Goal: Information Seeking & Learning: Learn about a topic

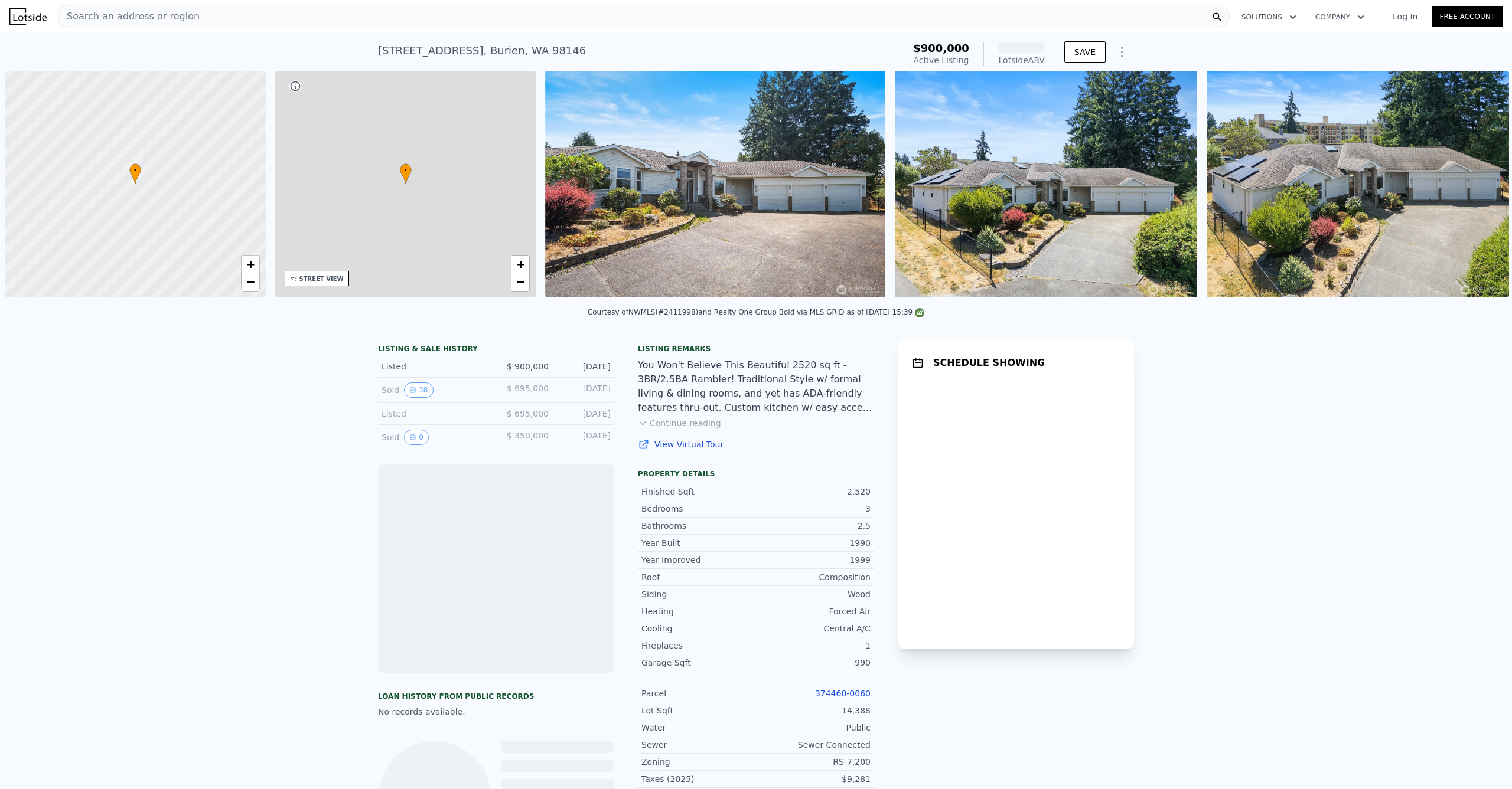
scroll to position [0, 5]
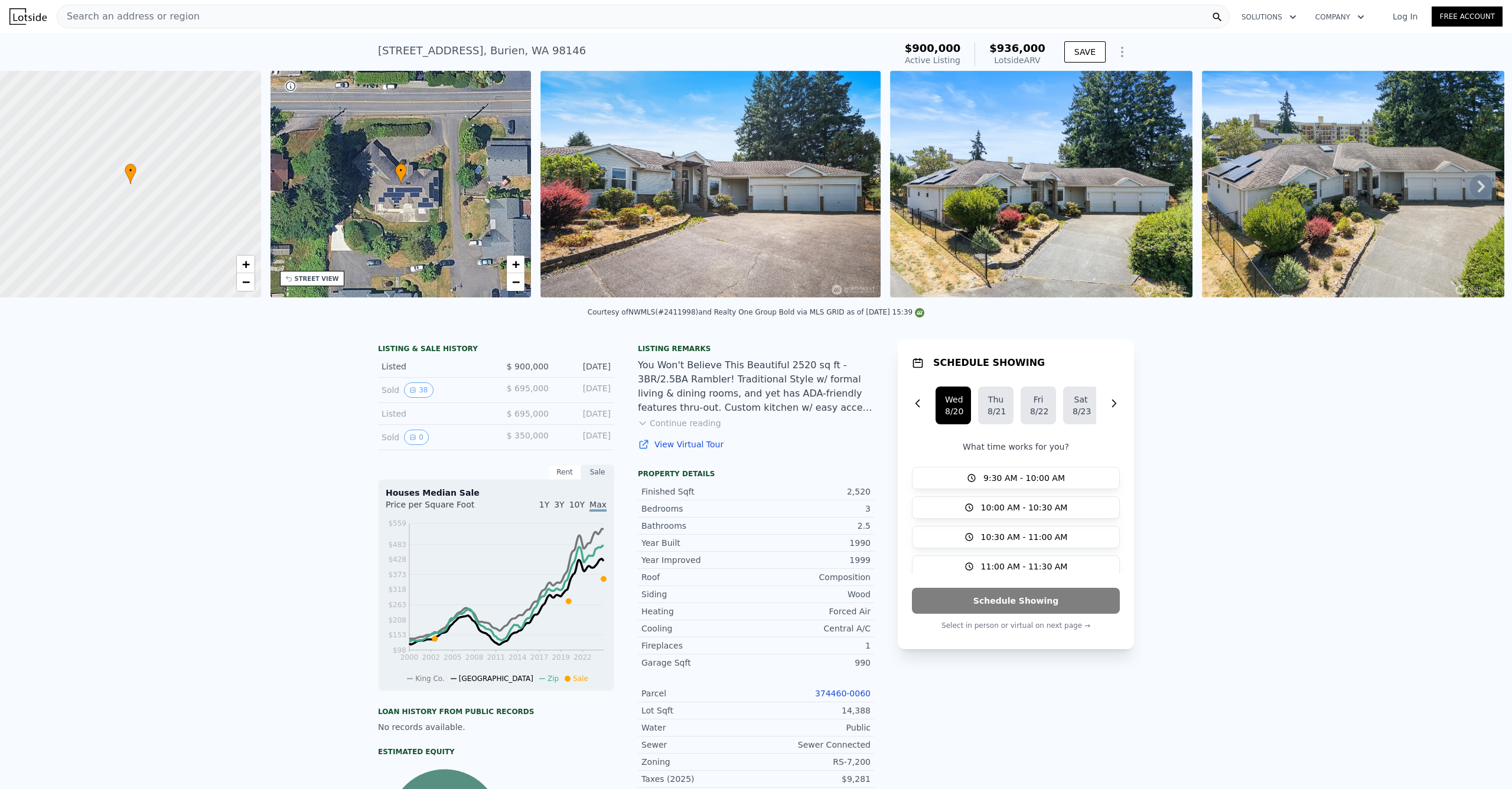
click at [456, 24] on div "Search an address or region" at bounding box center [644, 16] width 1173 height 24
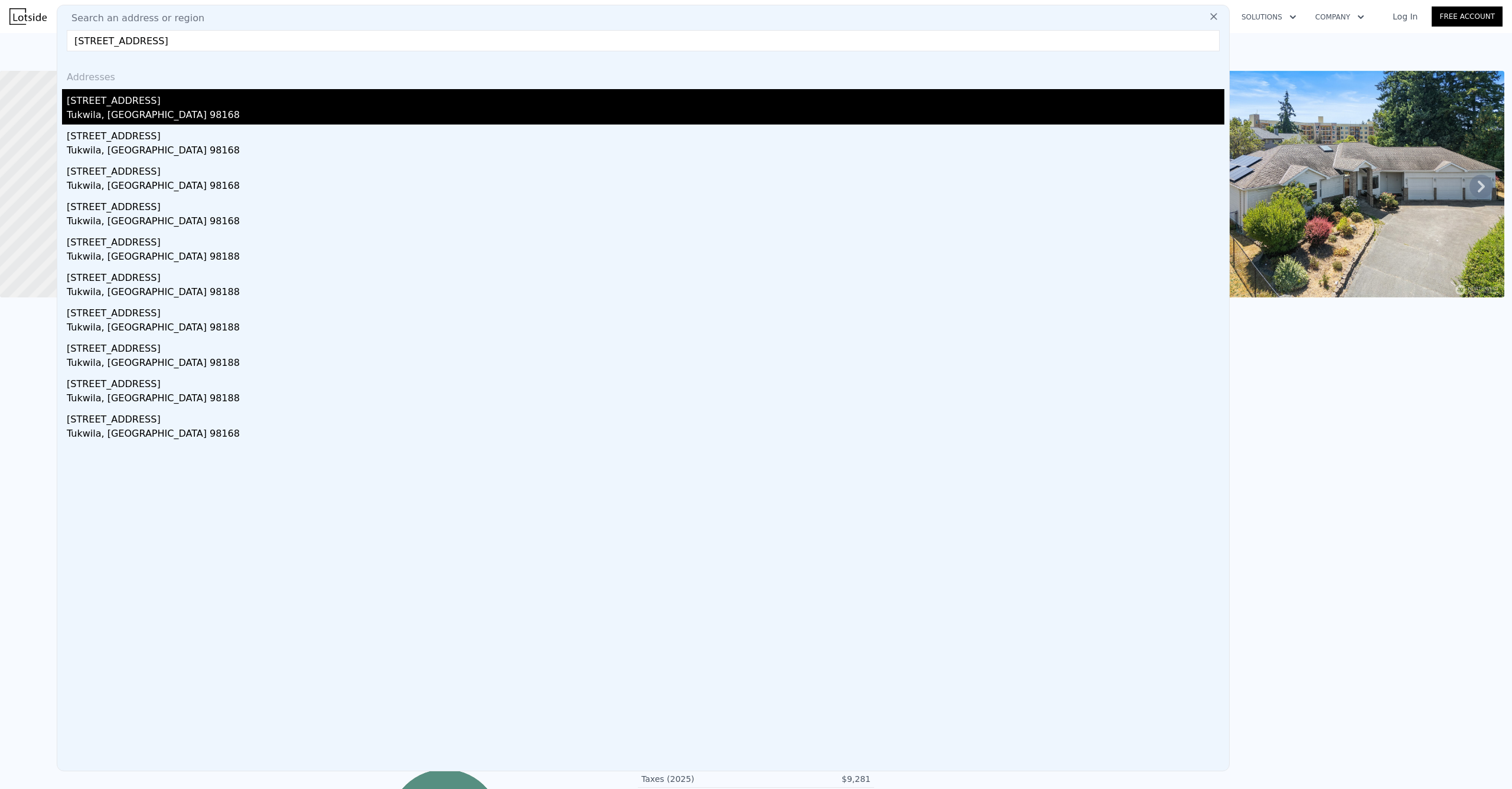
type input "[STREET_ADDRESS]"
click at [138, 118] on div "Tukwila, [GEOGRAPHIC_DATA] 98168" at bounding box center [645, 116] width 1157 height 16
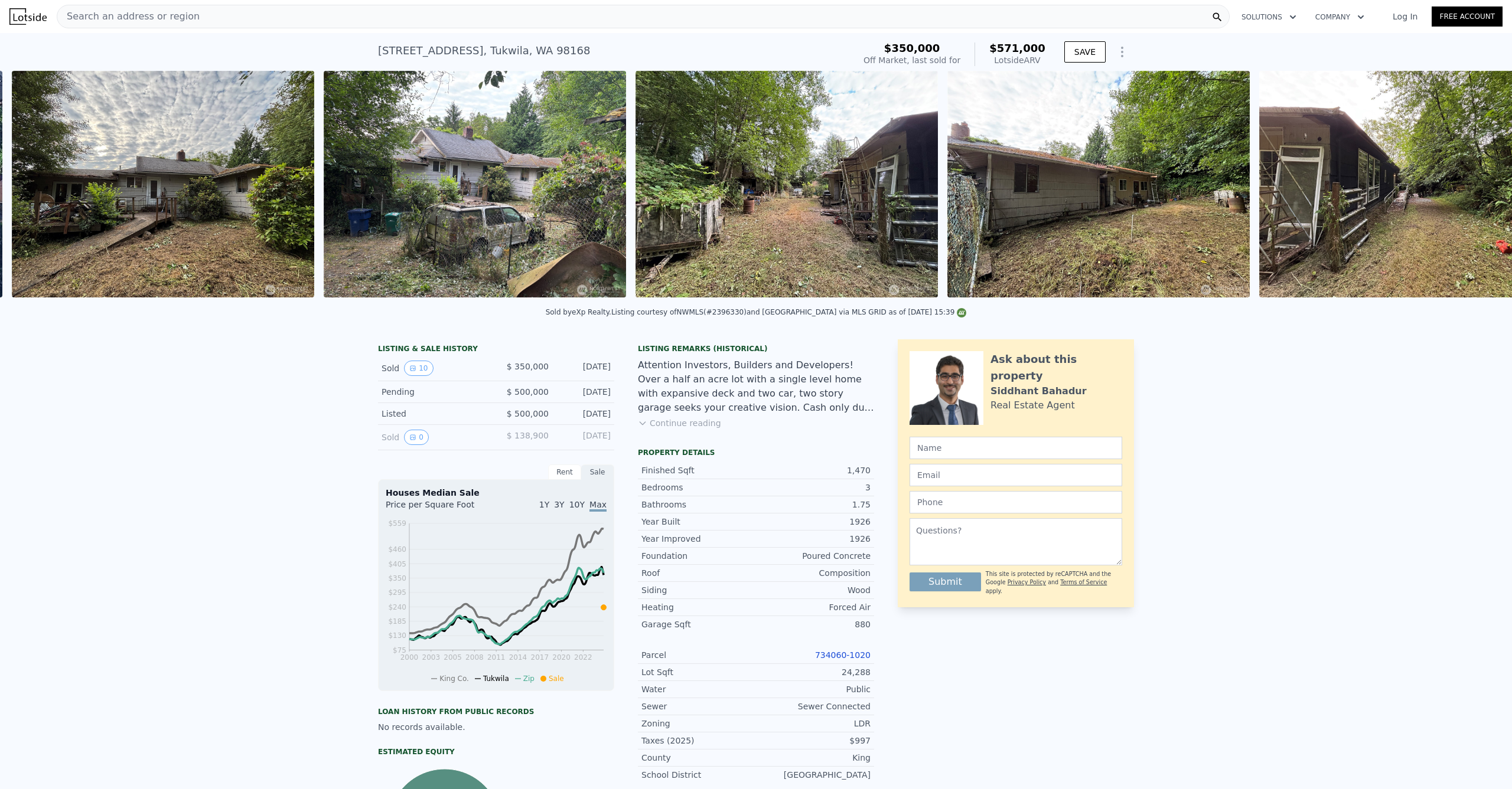
scroll to position [0, 540]
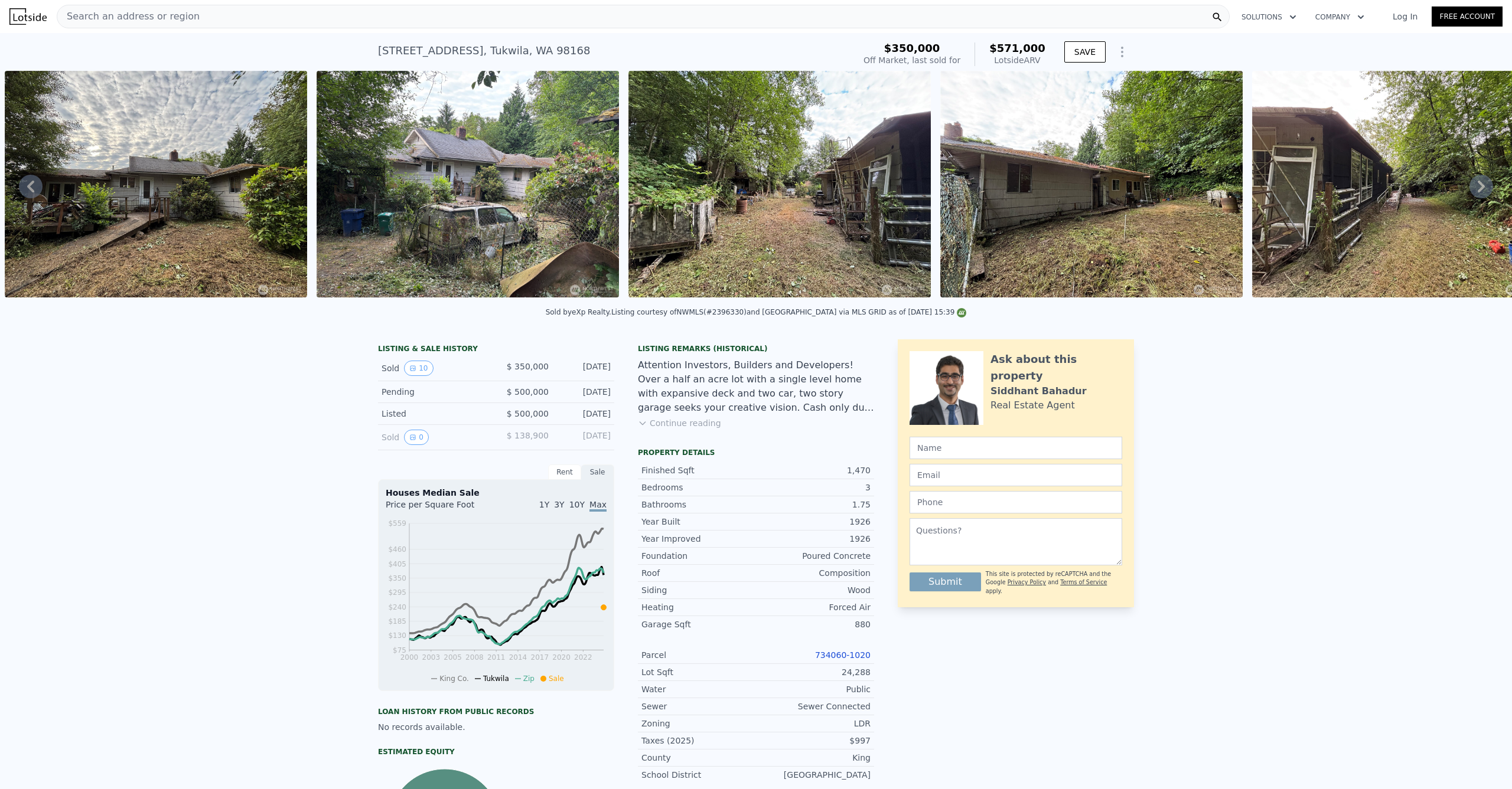
click at [519, 15] on div "Search an address or region" at bounding box center [644, 16] width 1173 height 24
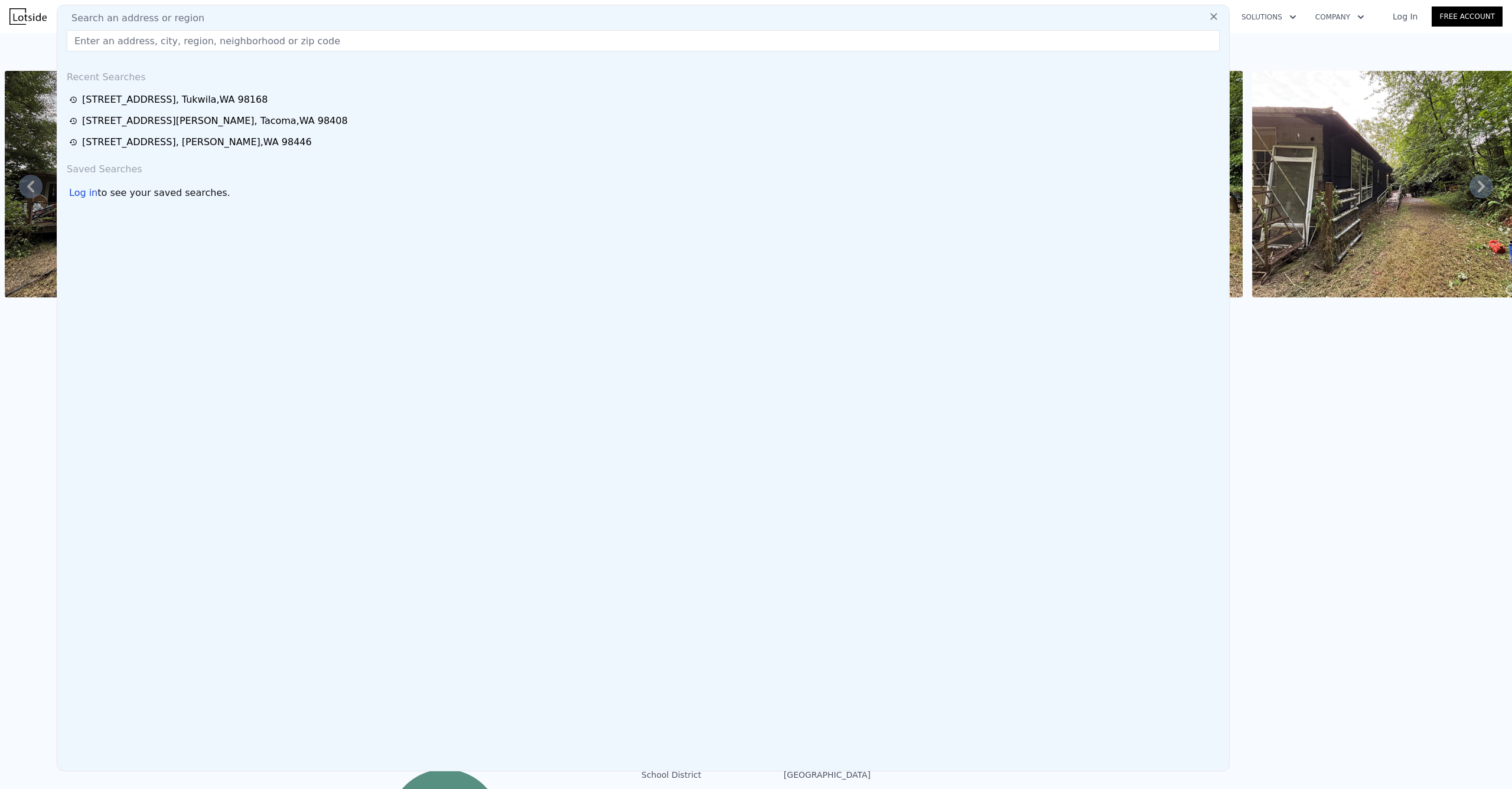
type input "[STREET_ADDRESS]"
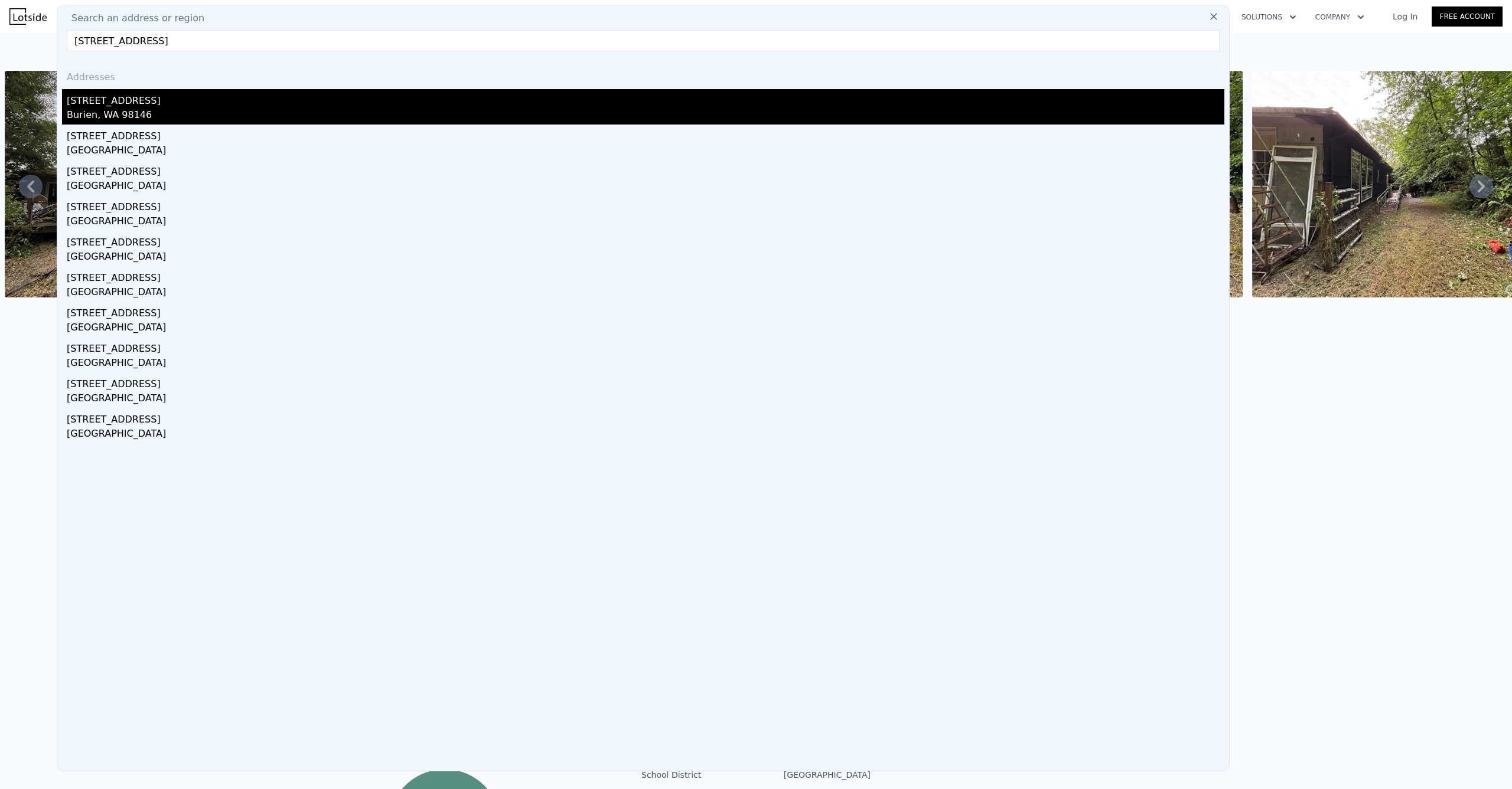
click at [145, 119] on div "Burien, WA 98146" at bounding box center [645, 116] width 1157 height 16
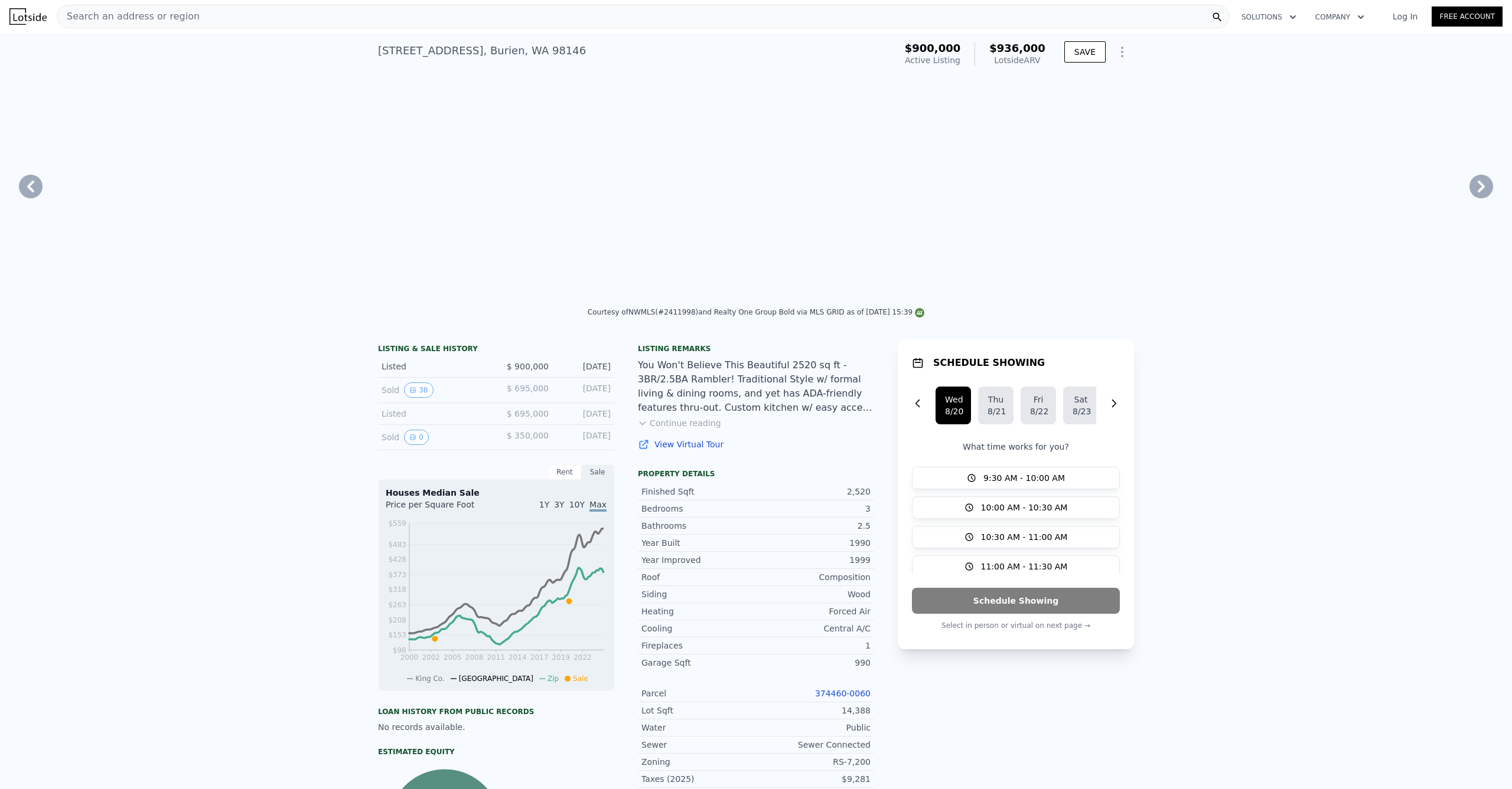
type input "$ 936,000"
type input "3"
type input "6"
type input "1"
type input "4"
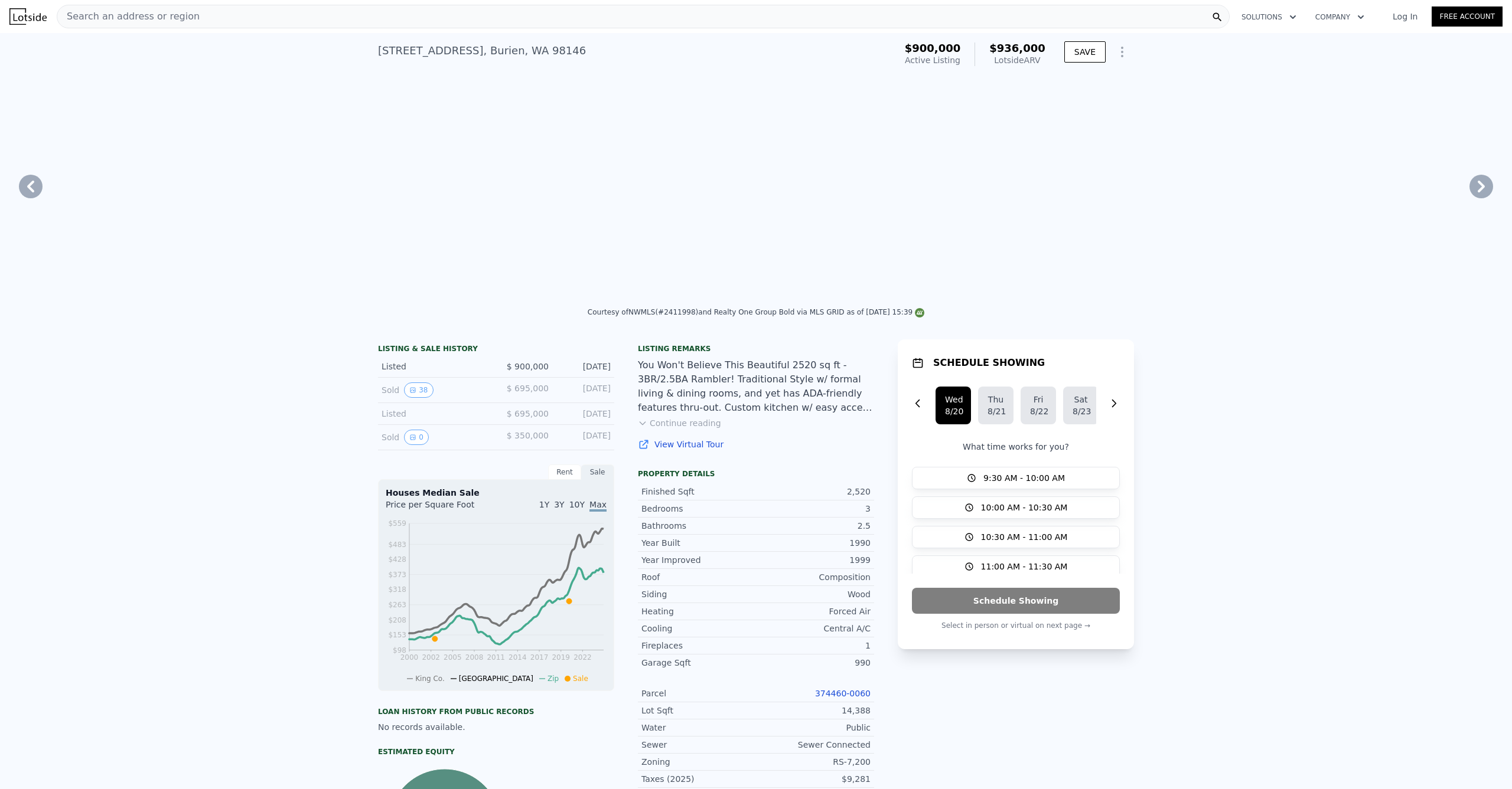
type input "1820"
type input "3490"
type input "8505"
type input "18900"
type input "-$ 99,722"
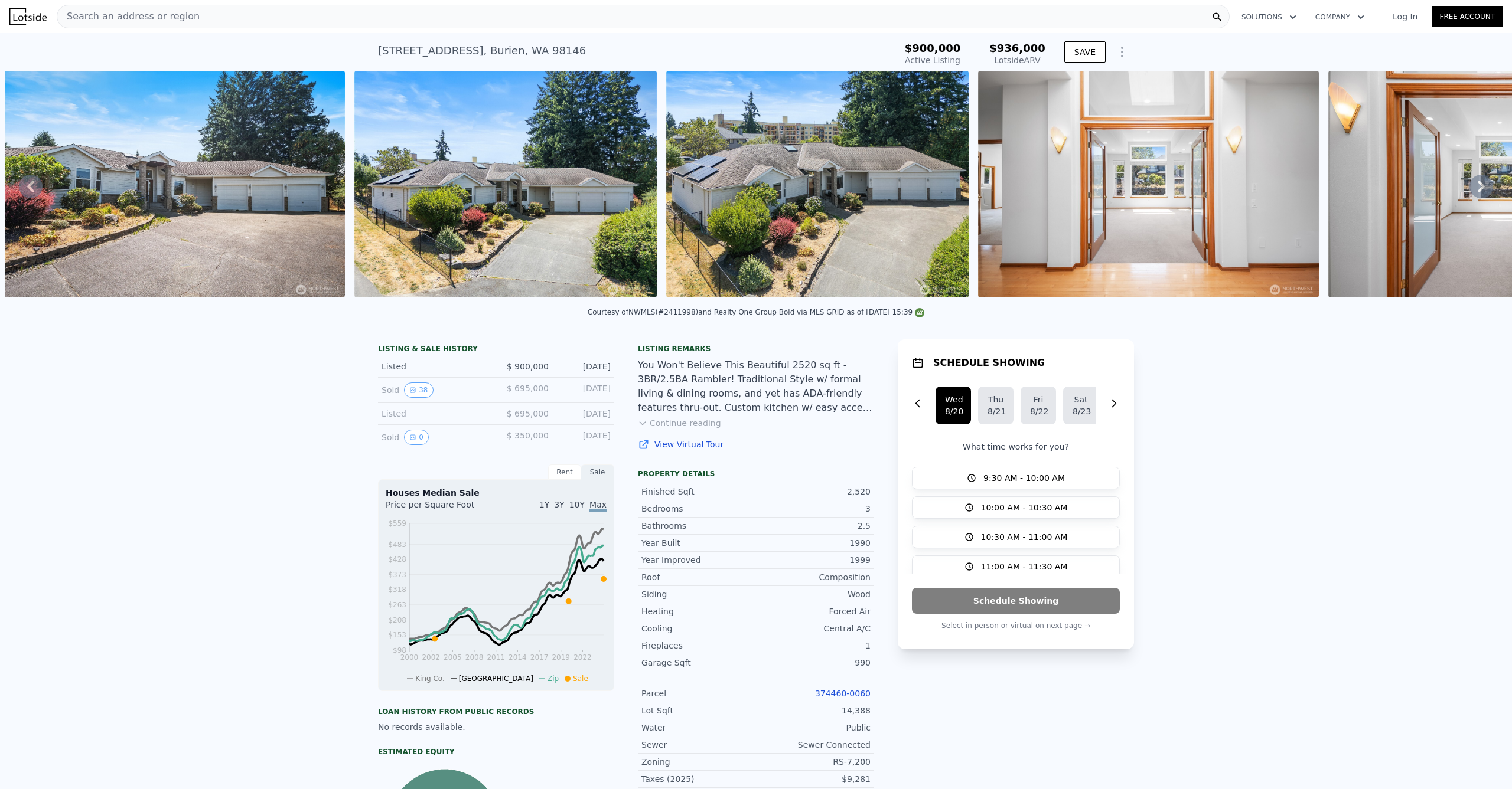
click at [392, 18] on div "Search an address or region" at bounding box center [644, 16] width 1173 height 24
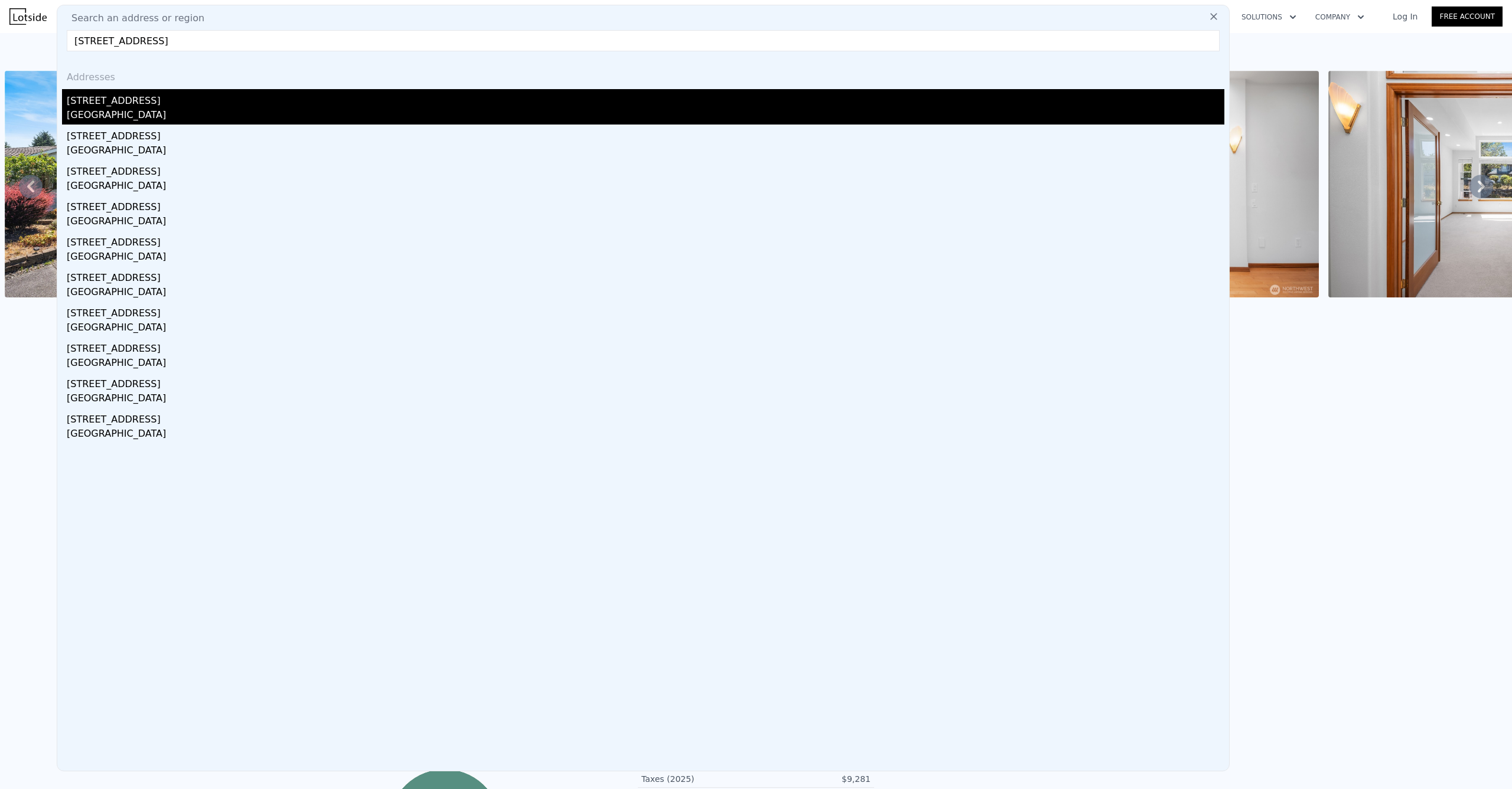
type input "[STREET_ADDRESS]"
click at [192, 101] on div "[STREET_ADDRESS]" at bounding box center [645, 99] width 1157 height 19
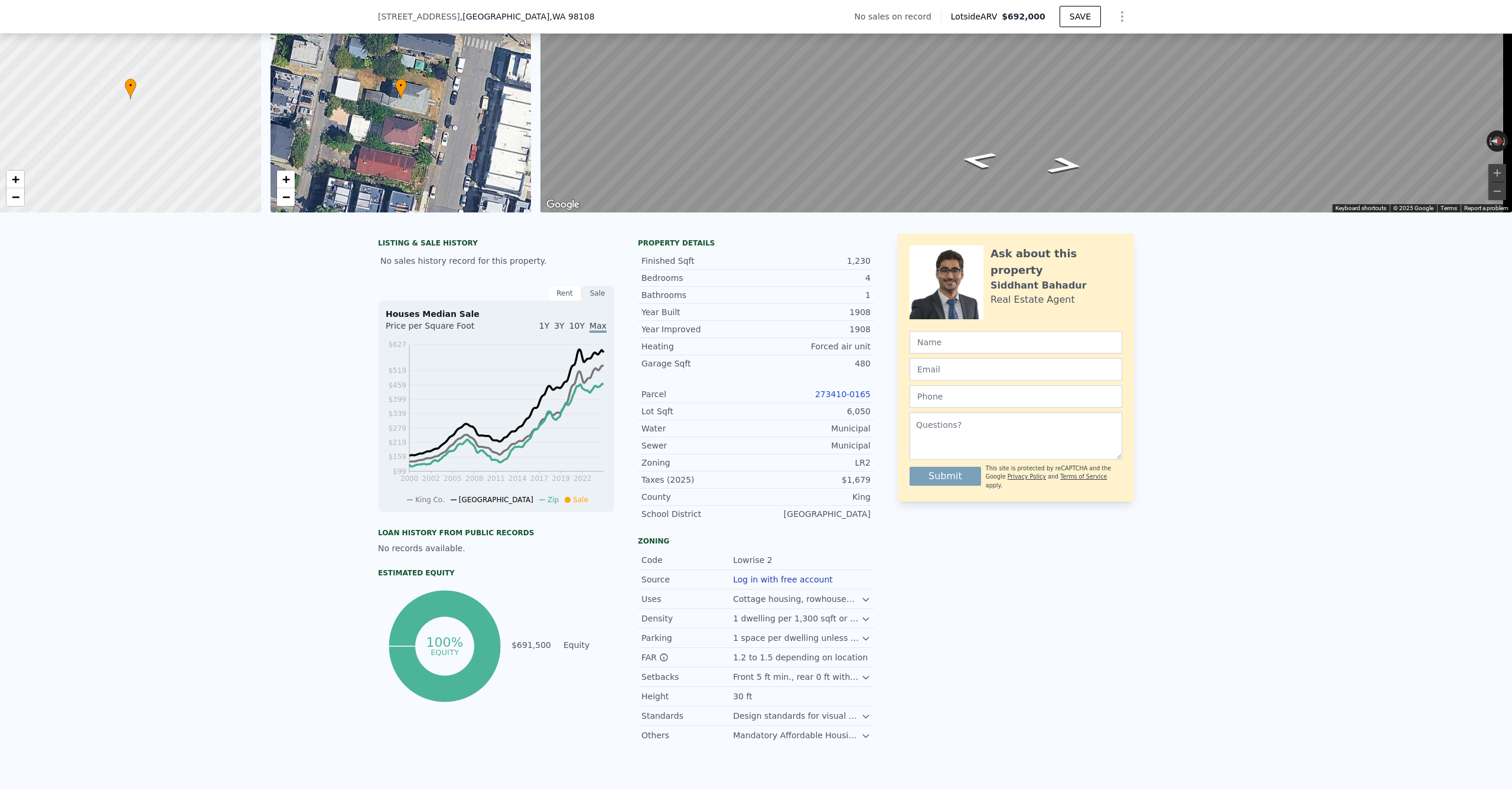
scroll to position [103, 0]
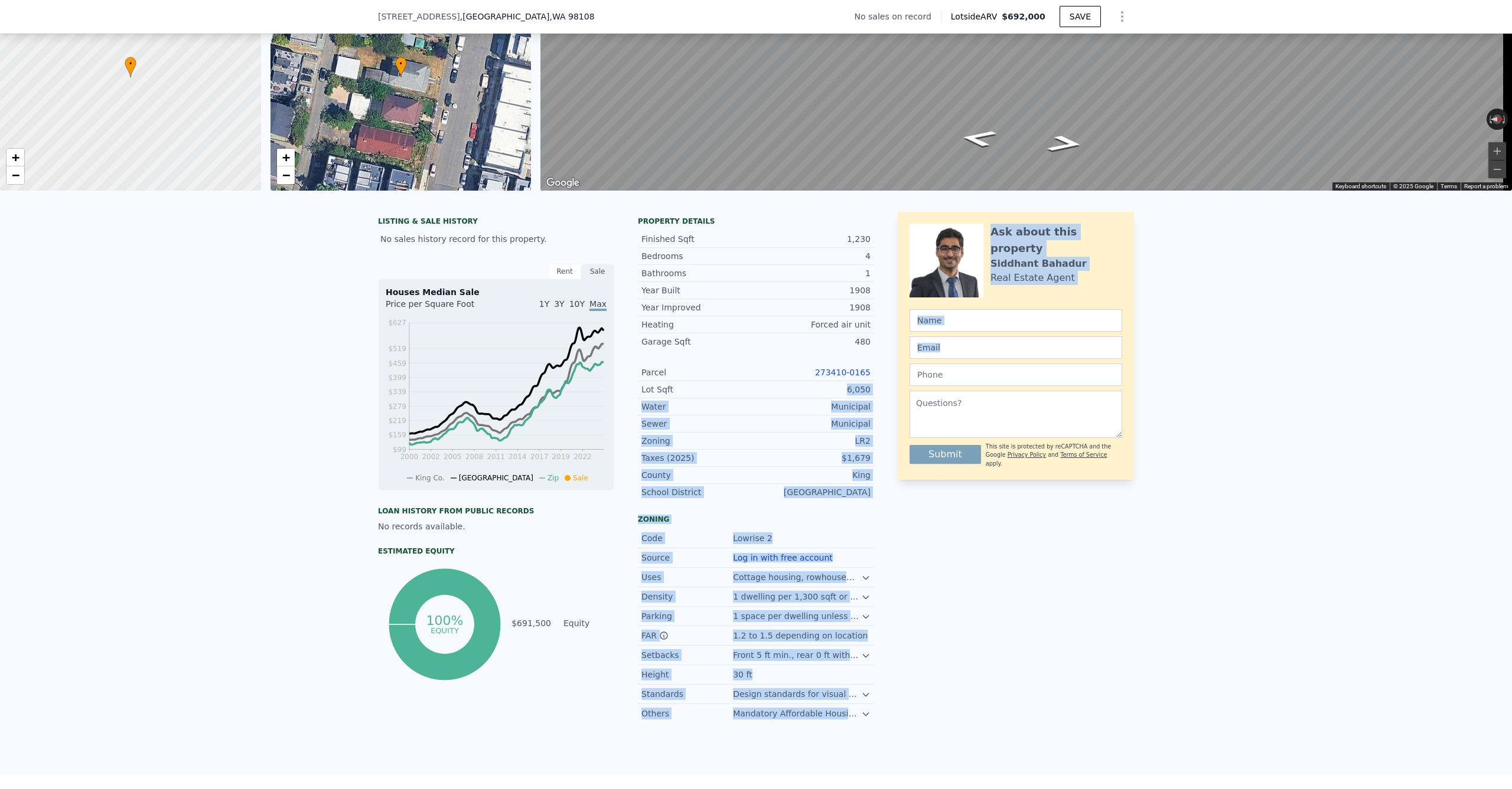
drag, startPoint x: 843, startPoint y: 396, endPoint x: 887, endPoint y: 398, distance: 44.0
click at [884, 398] on div "LISTING & SALE HISTORY No sales history record for this property. Rent Sale Ren…" at bounding box center [756, 468] width 756 height 511
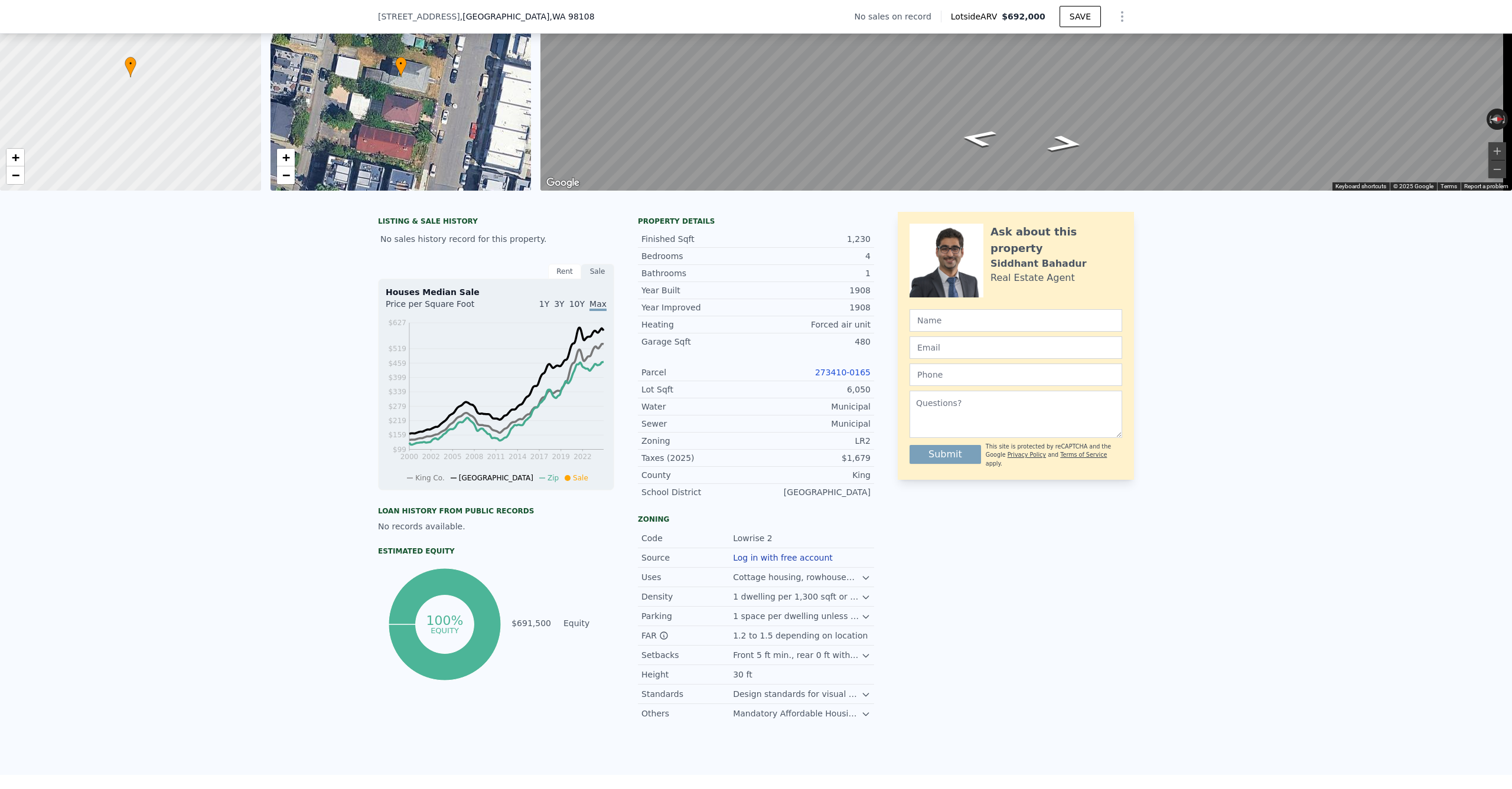
click at [957, 568] on div "Ask about this property [PERSON_NAME] Real Estate Agent Submit This site is pro…" at bounding box center [1016, 468] width 236 height 511
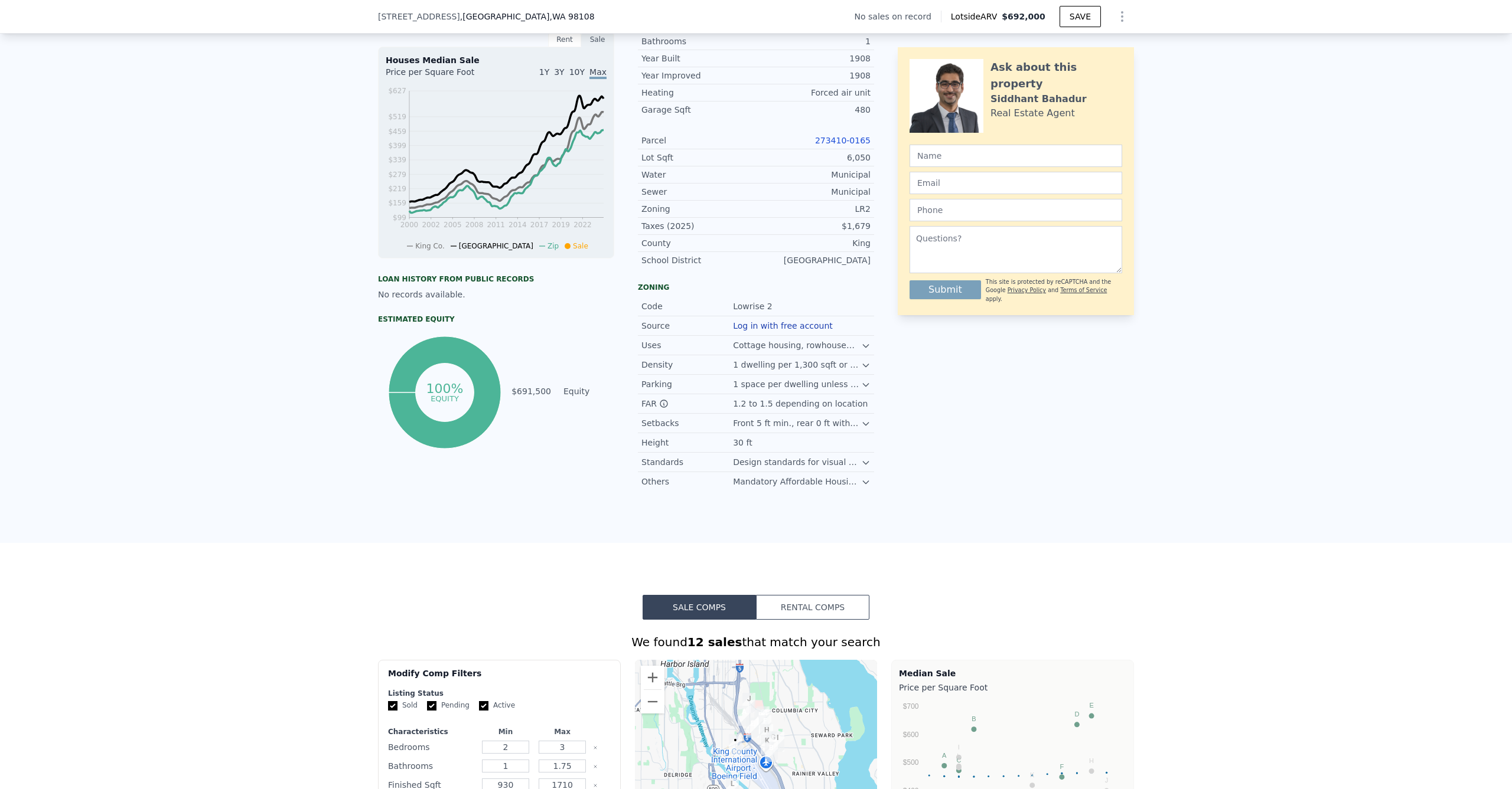
scroll to position [316, 0]
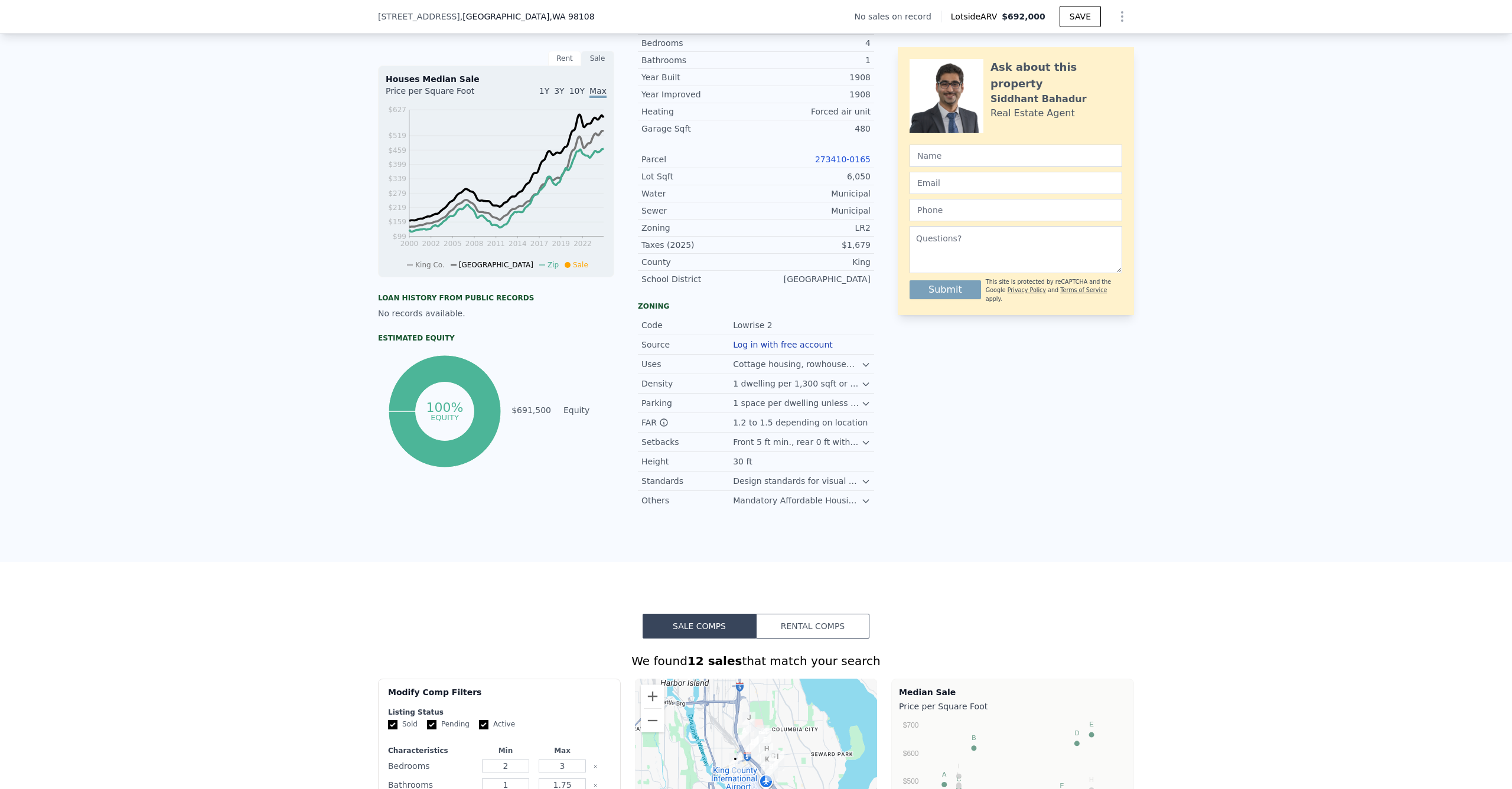
click at [862, 487] on icon at bounding box center [866, 482] width 10 height 10
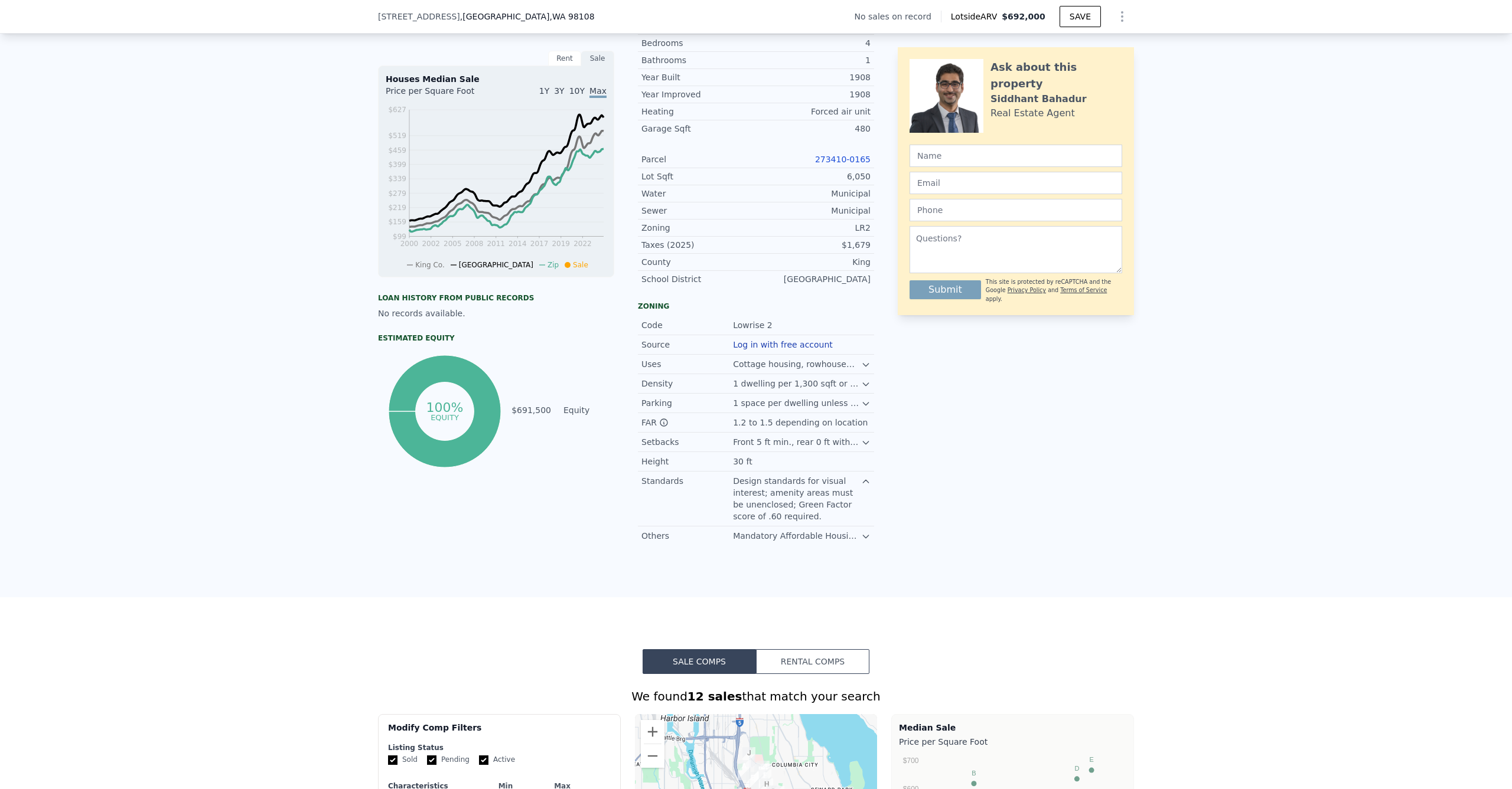
click at [863, 445] on icon at bounding box center [865, 443] width 6 height 3
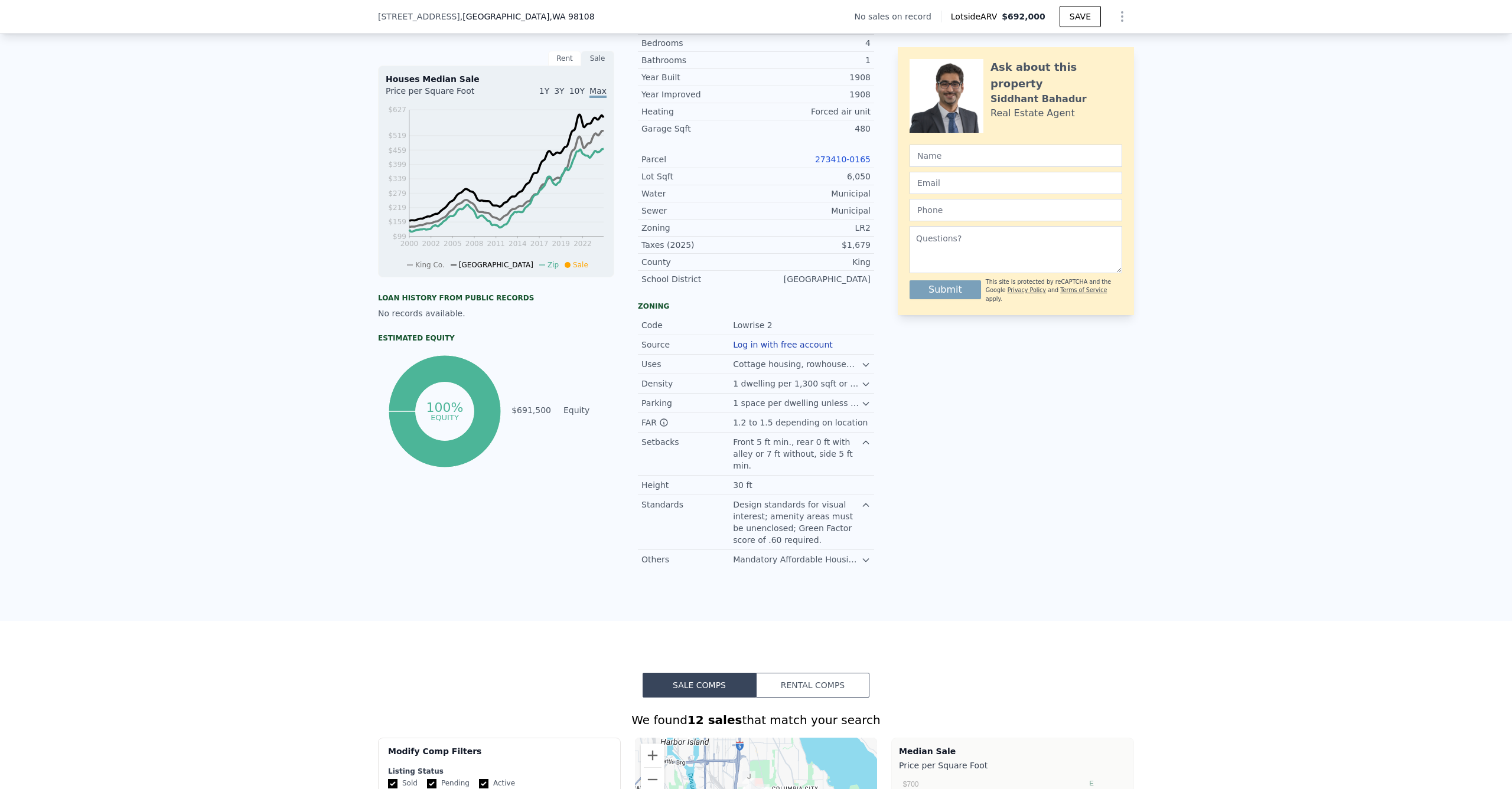
click at [853, 409] on div "1 space per dwelling unless in urban centers or transit areas; alley access req…" at bounding box center [797, 403] width 128 height 11
click at [855, 409] on div "1 space per dwelling unless in urban centers or transit areas; alley access req…" at bounding box center [797, 403] width 128 height 11
click at [862, 409] on icon at bounding box center [866, 404] width 10 height 10
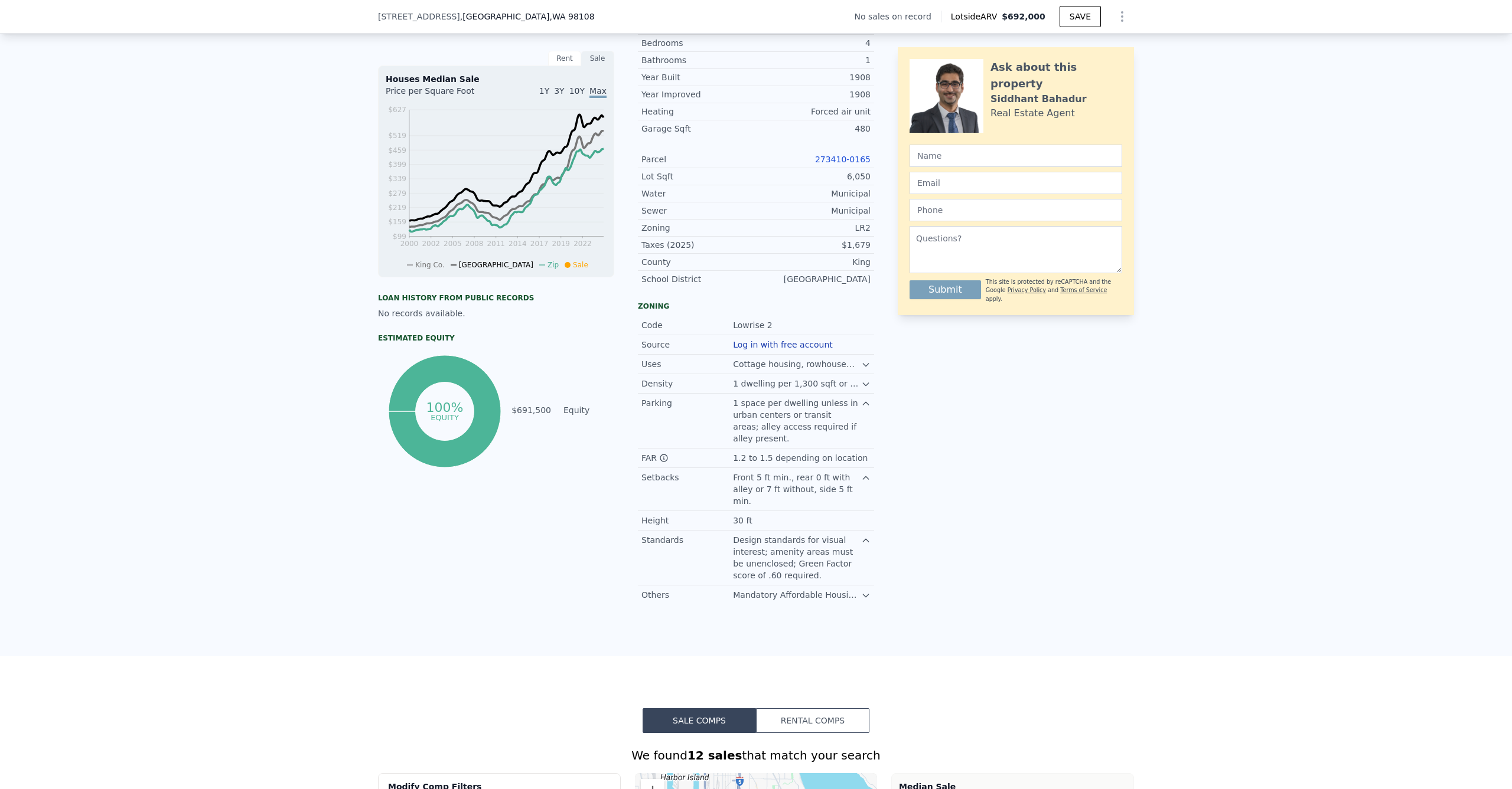
click at [863, 386] on icon at bounding box center [865, 384] width 6 height 3
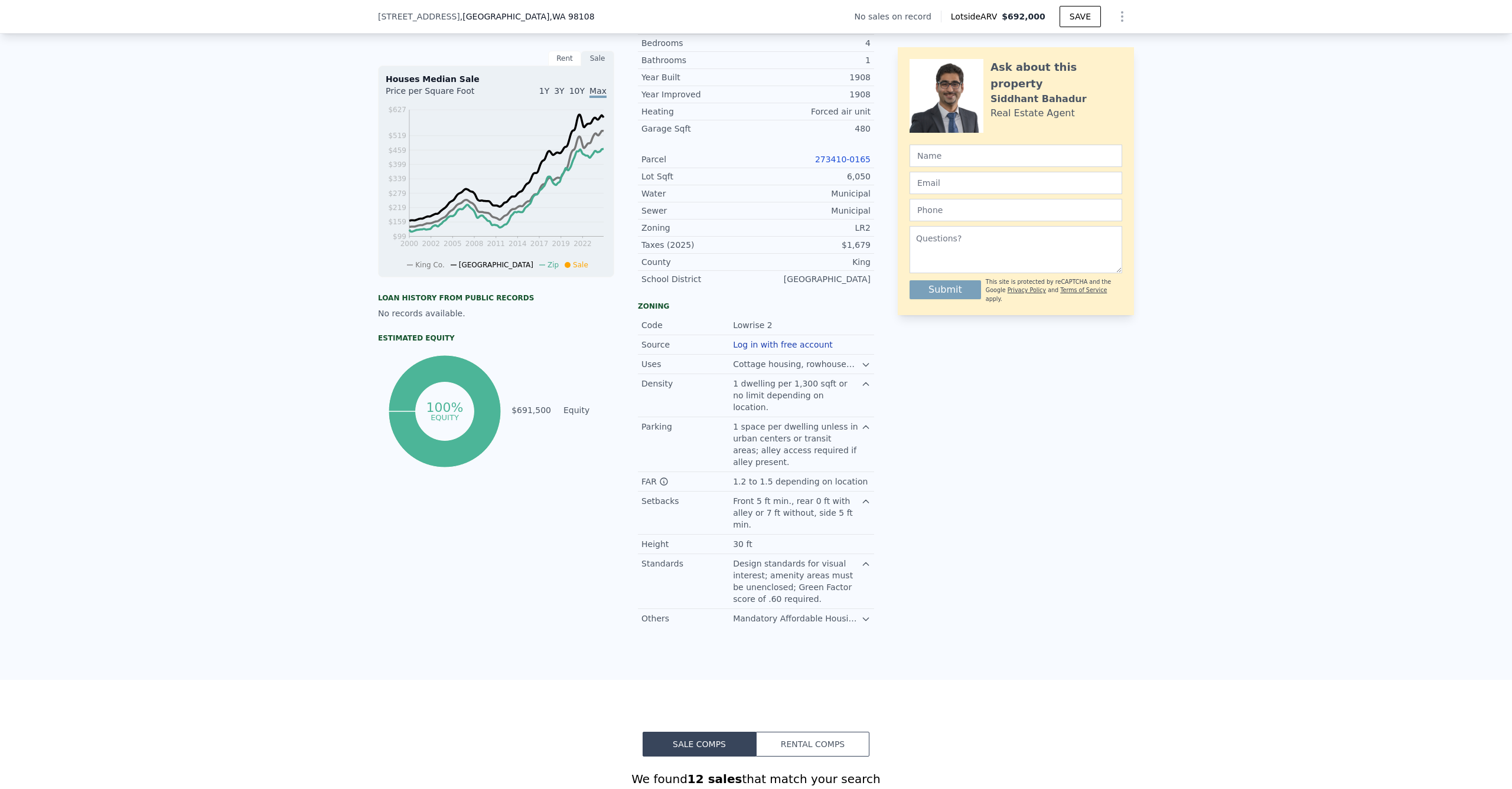
click at [862, 370] on icon at bounding box center [866, 365] width 10 height 10
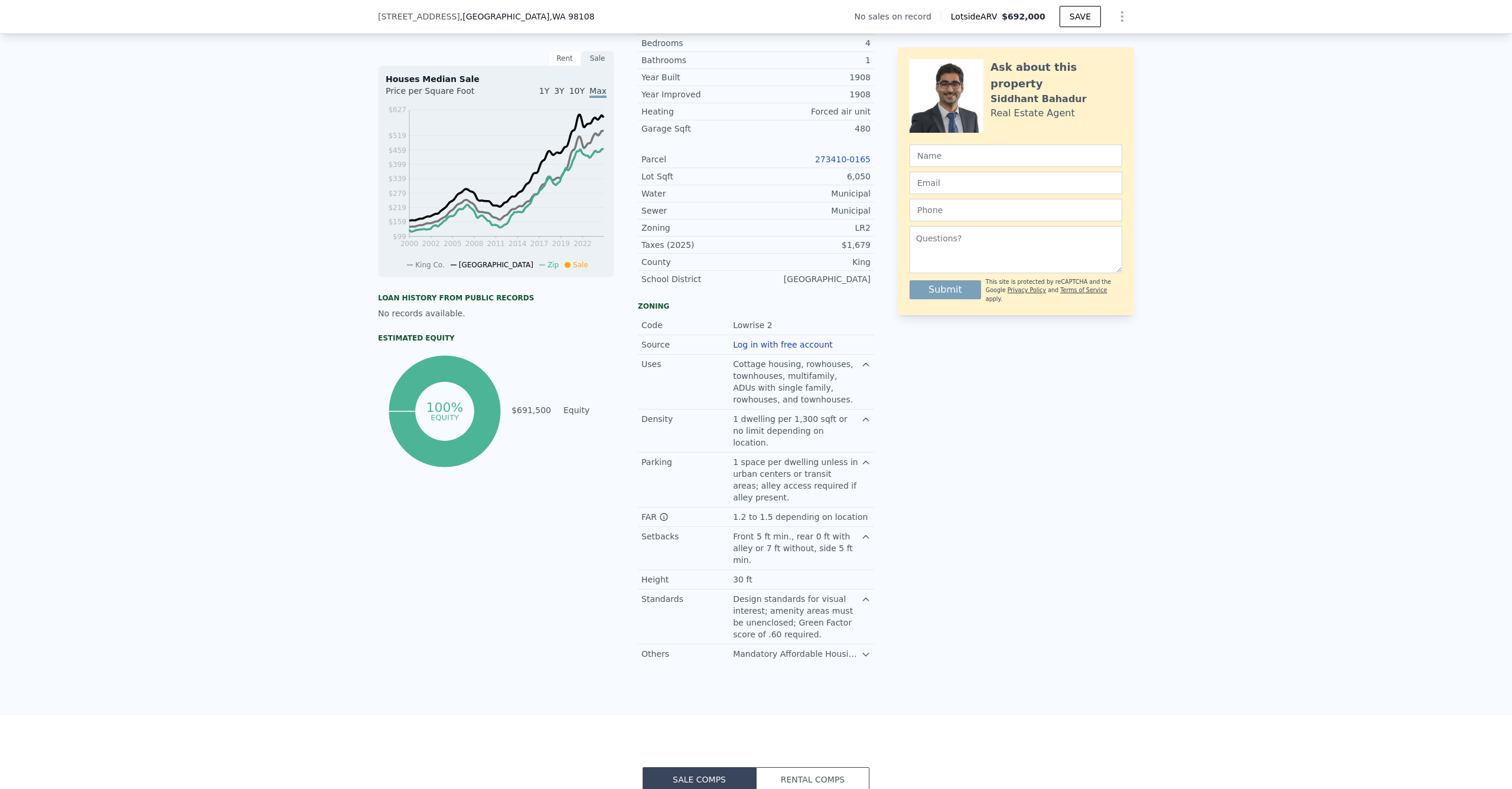
scroll to position [318, 0]
click at [767, 347] on button "Log in with free account" at bounding box center [783, 342] width 100 height 10
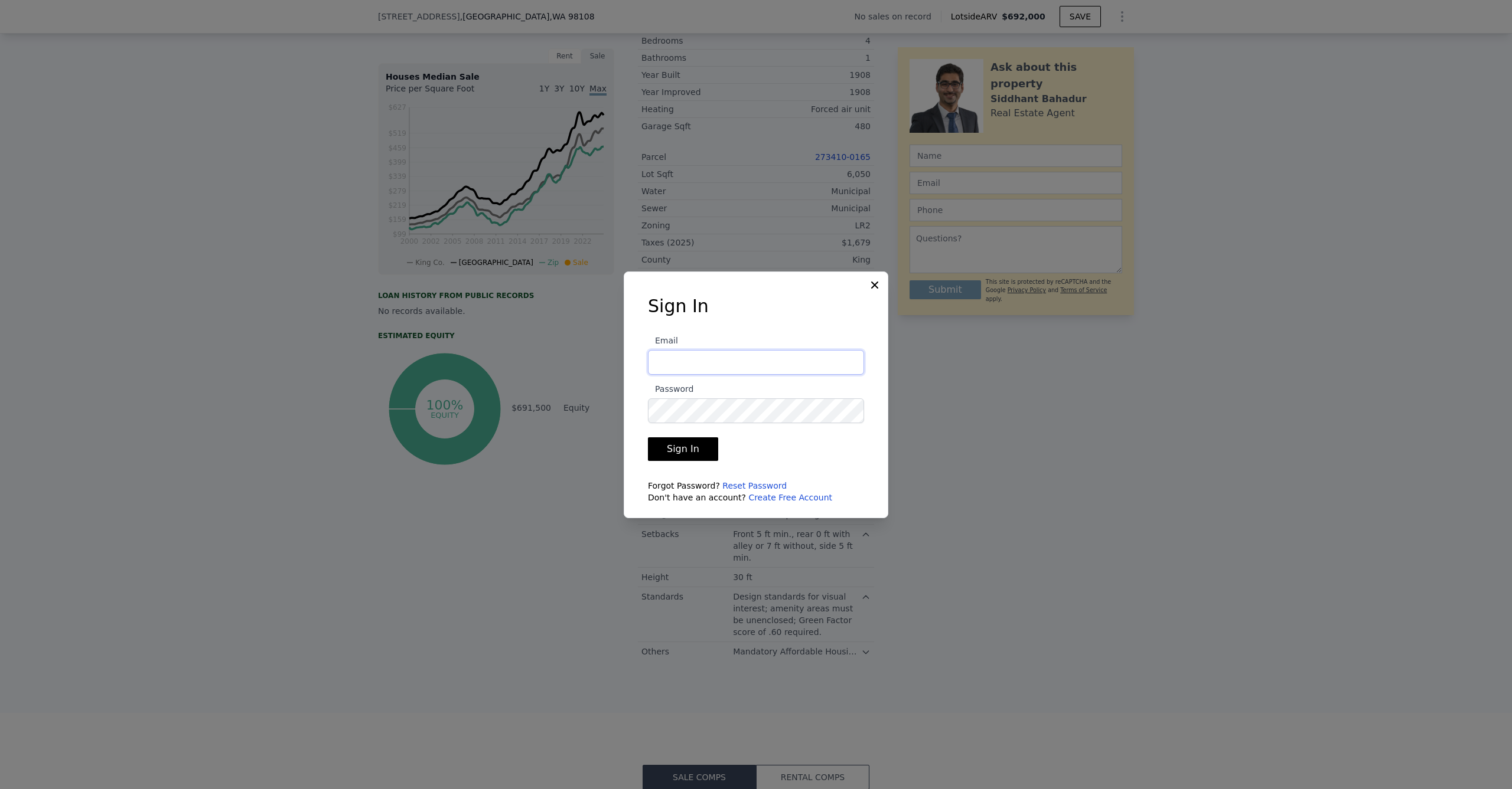
type input "[EMAIL_ADDRESS][DOMAIN_NAME]"
click at [681, 449] on button "Sign In" at bounding box center [683, 449] width 70 height 24
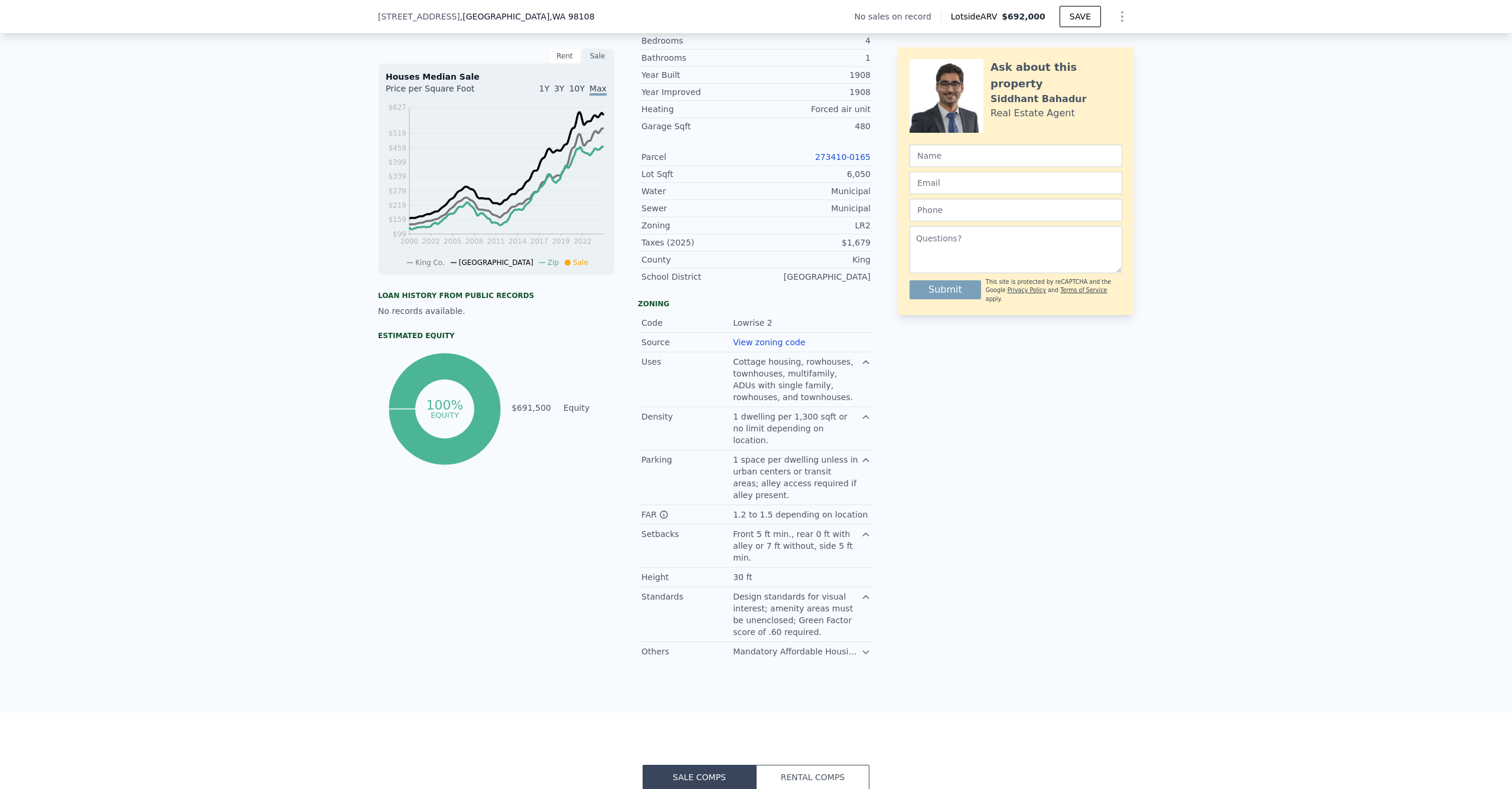
click at [855, 646] on div "Mandatory Affordable Housing (MHA) applies; Green Building standards for additi…" at bounding box center [797, 652] width 128 height 11
click at [862, 647] on icon at bounding box center [866, 652] width 10 height 10
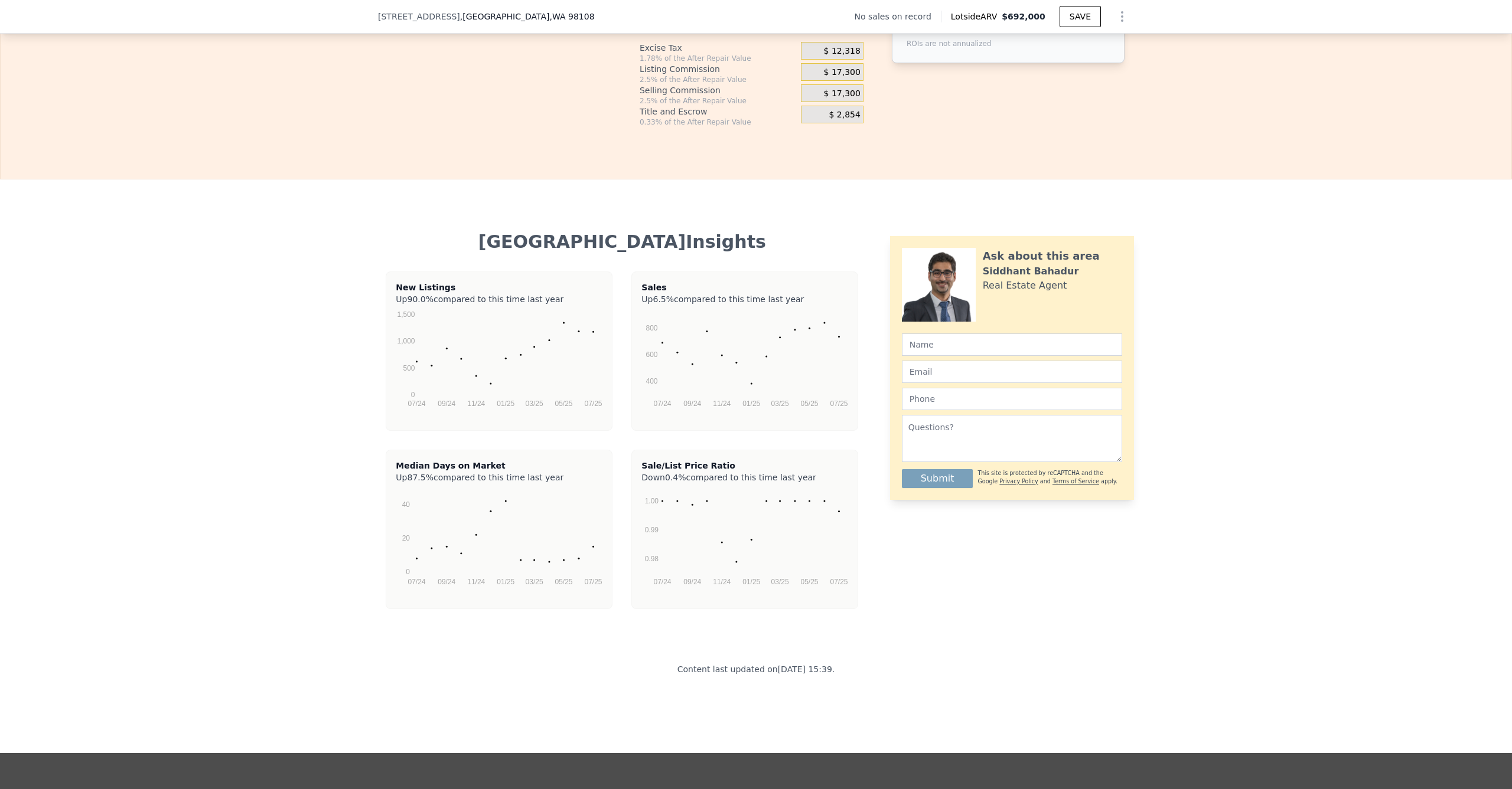
scroll to position [1656, 0]
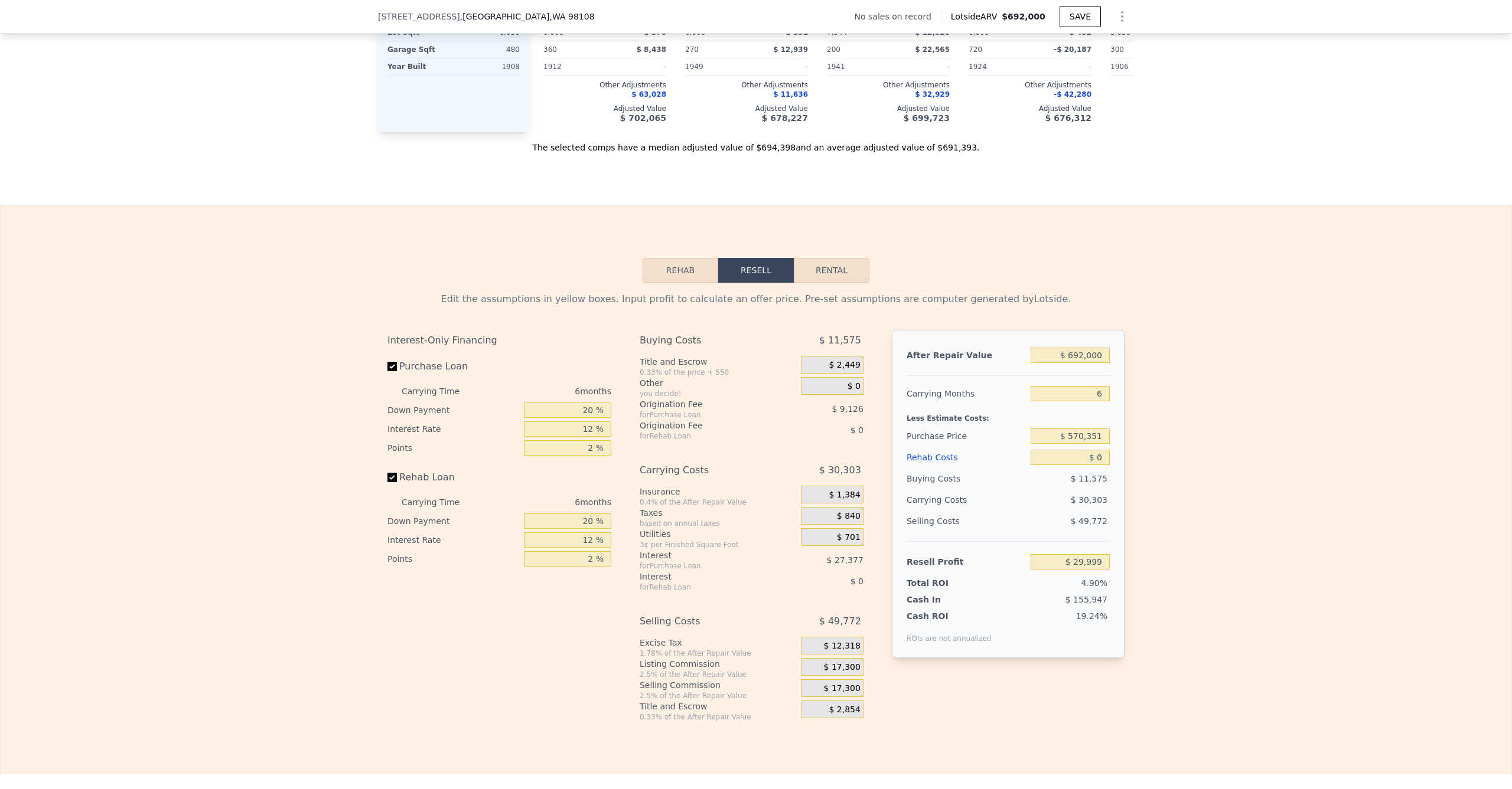
click at [665, 258] on button "Rehab" at bounding box center [681, 270] width 76 height 25
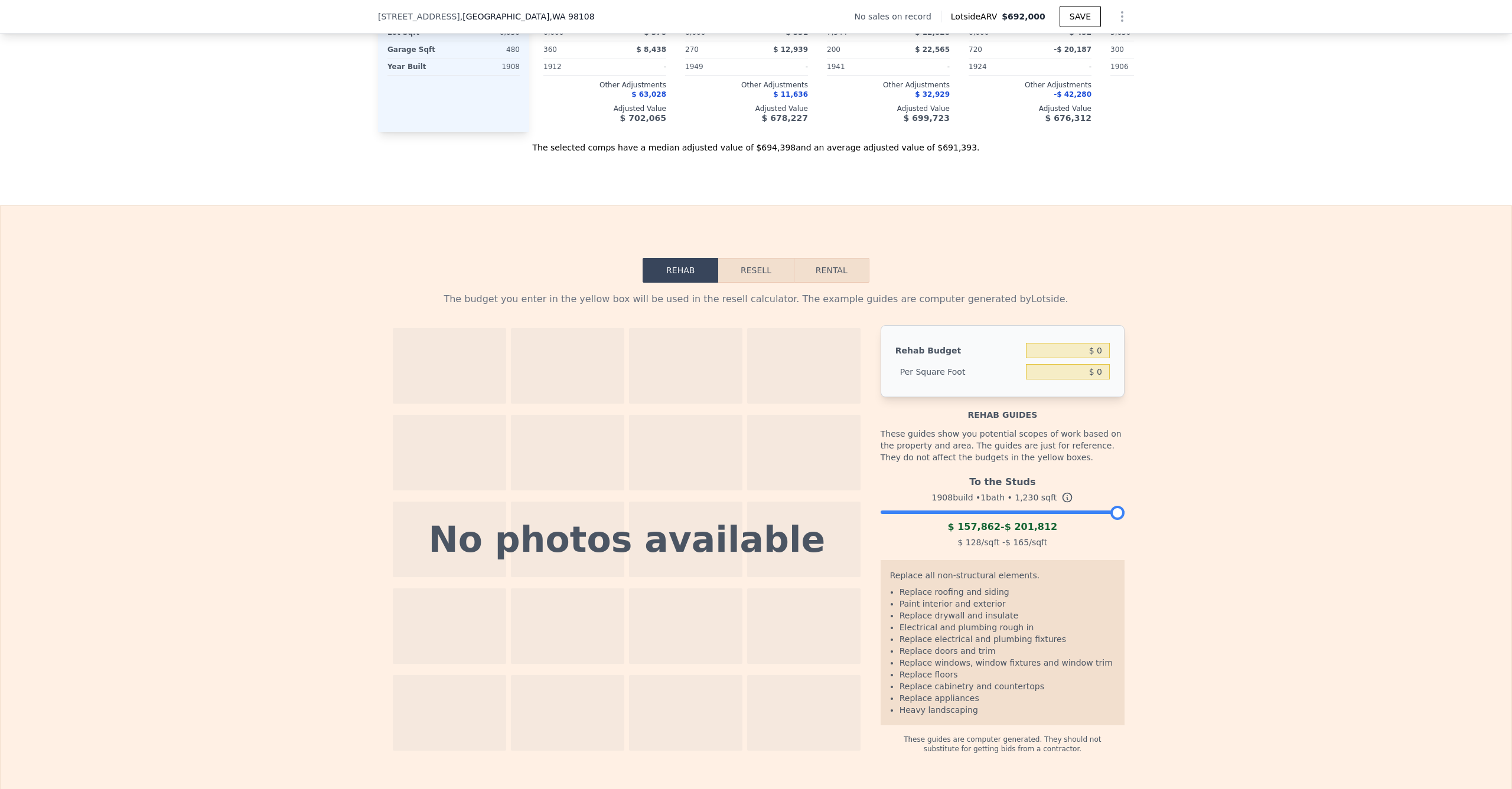
click at [747, 258] on button "Resell" at bounding box center [755, 270] width 75 height 25
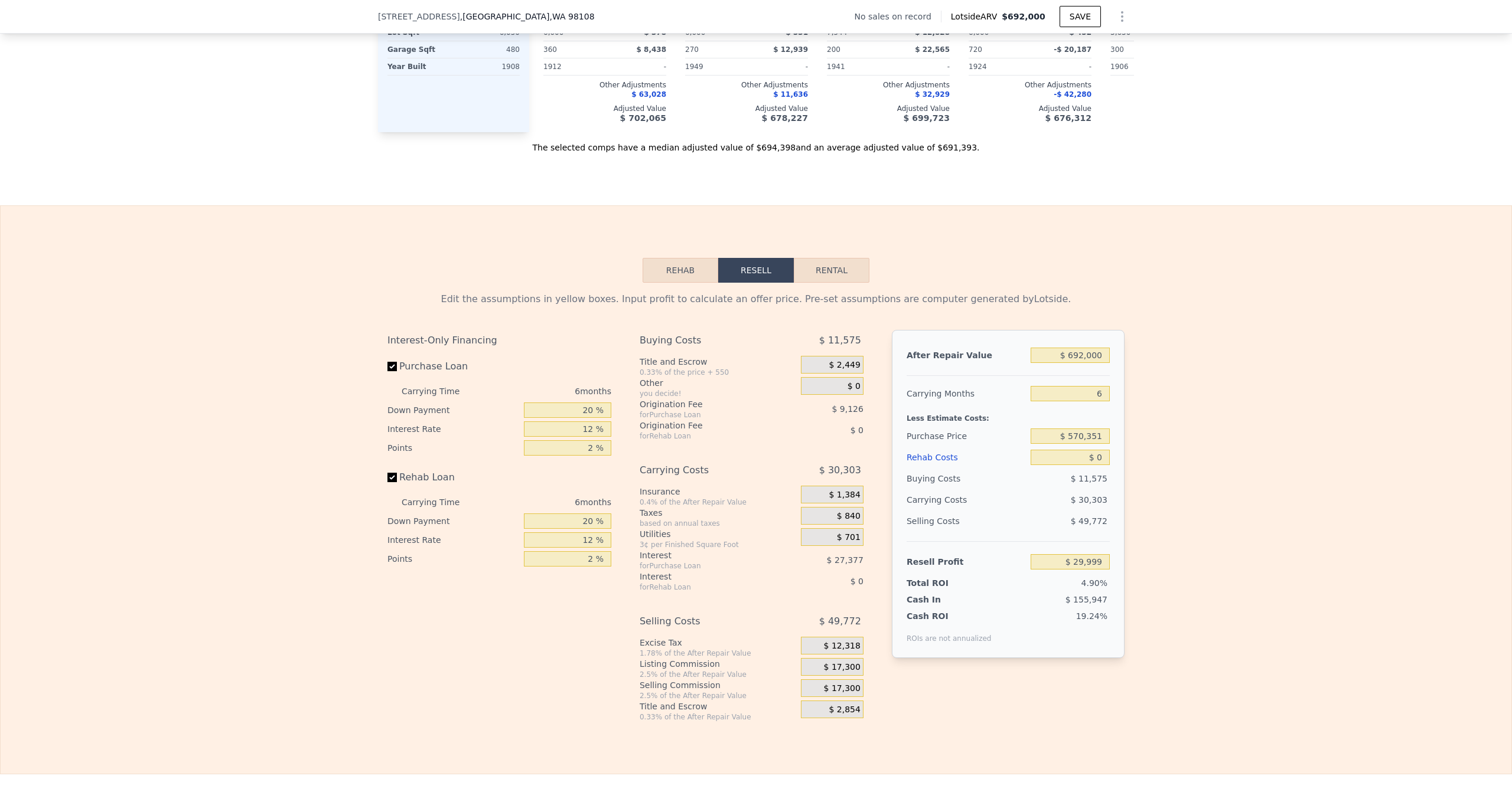
click at [811, 258] on button "Rental" at bounding box center [832, 270] width 76 height 25
select select "30"
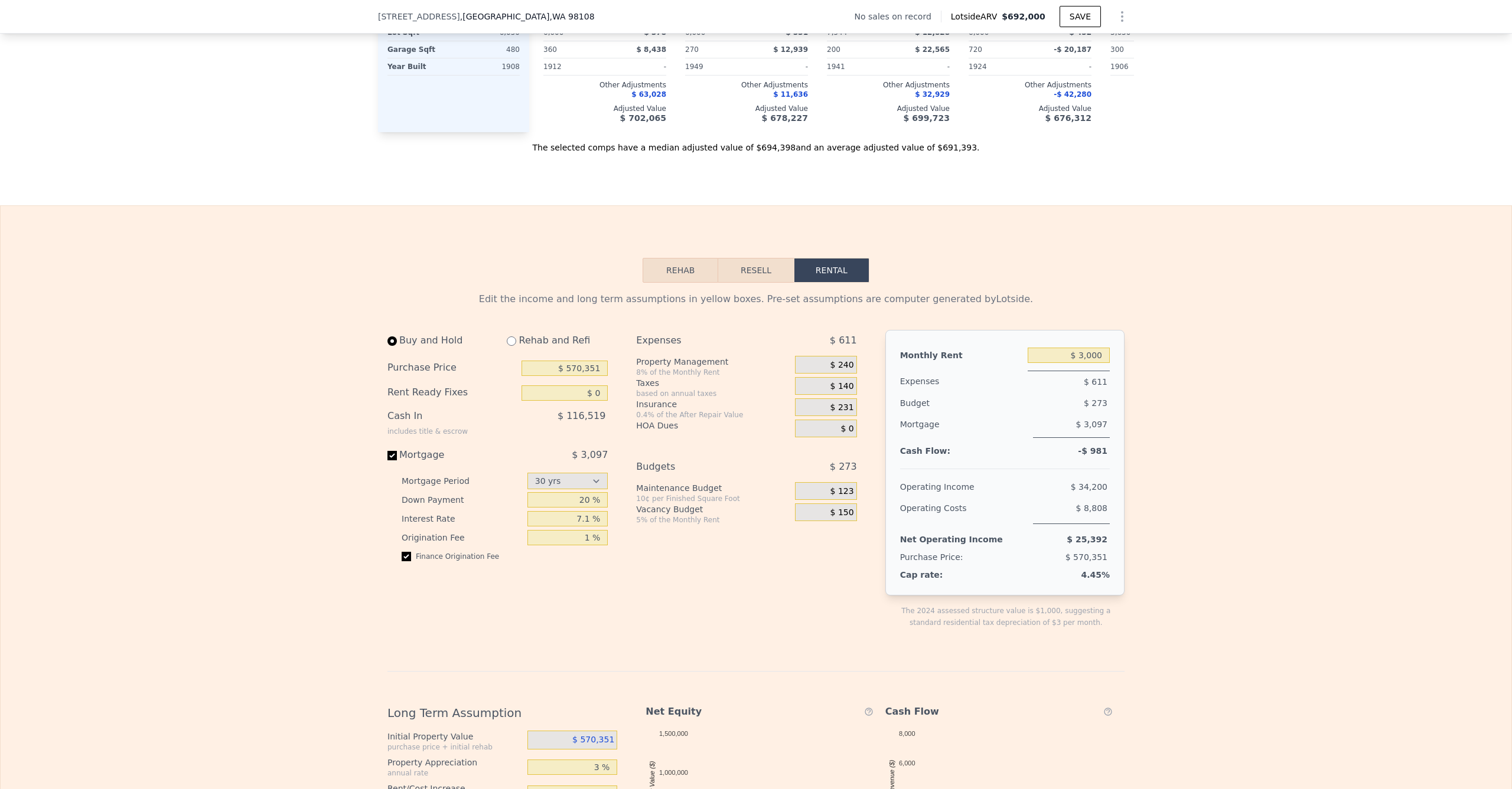
click at [685, 258] on button "Rehab" at bounding box center [681, 270] width 76 height 25
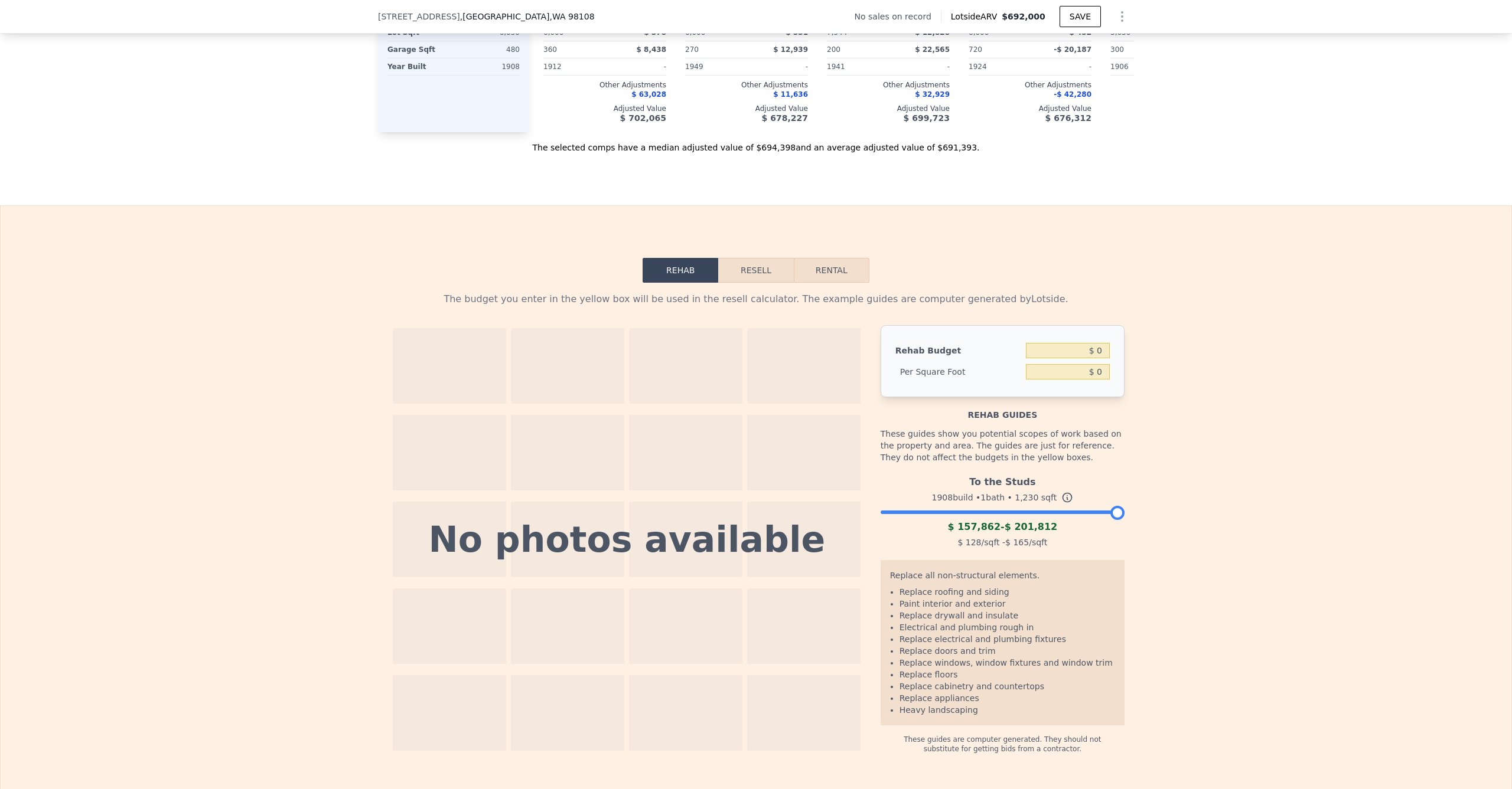
click at [745, 258] on button "Resell" at bounding box center [755, 270] width 75 height 25
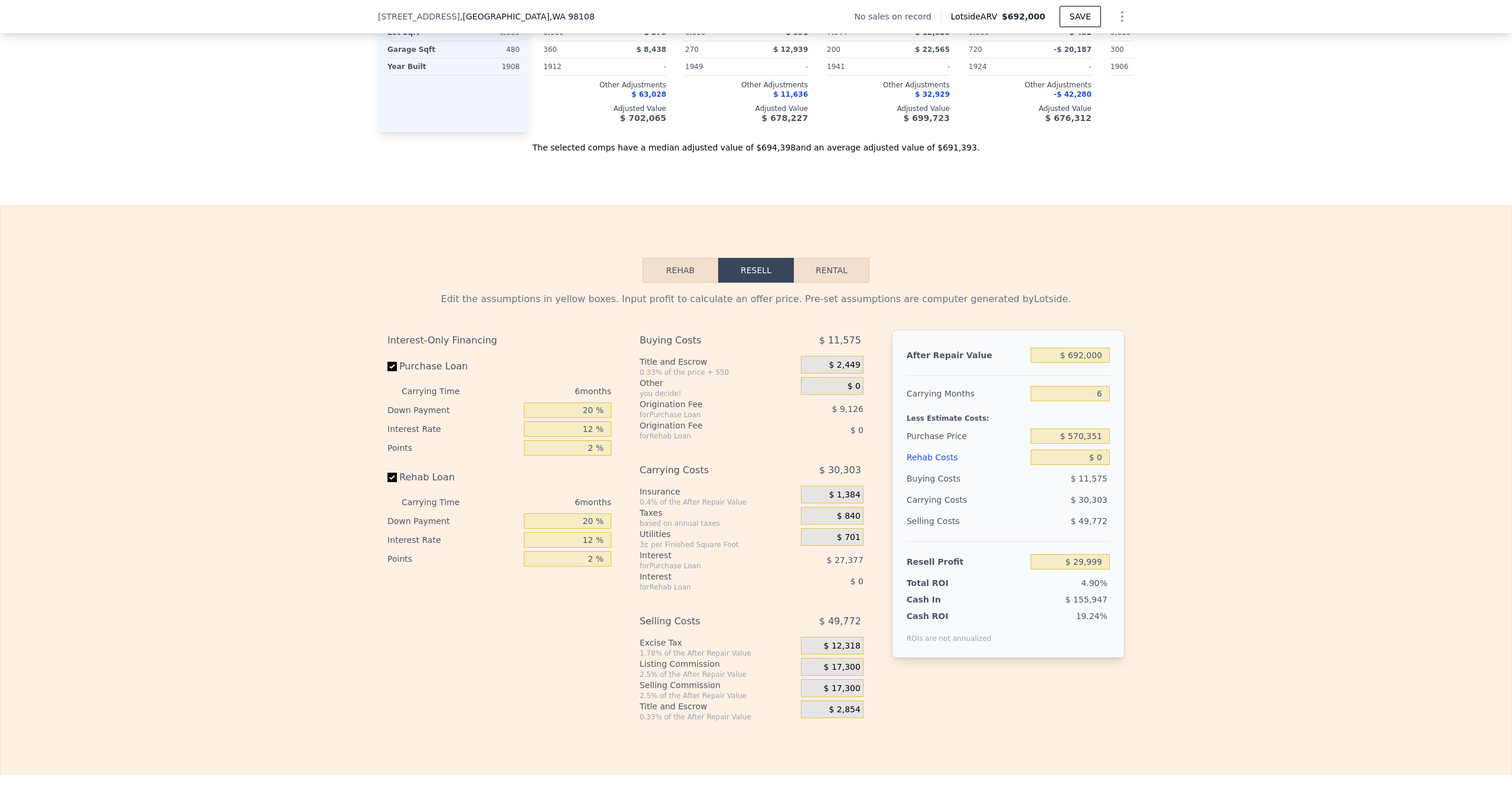
click at [686, 258] on button "Rehab" at bounding box center [681, 270] width 76 height 25
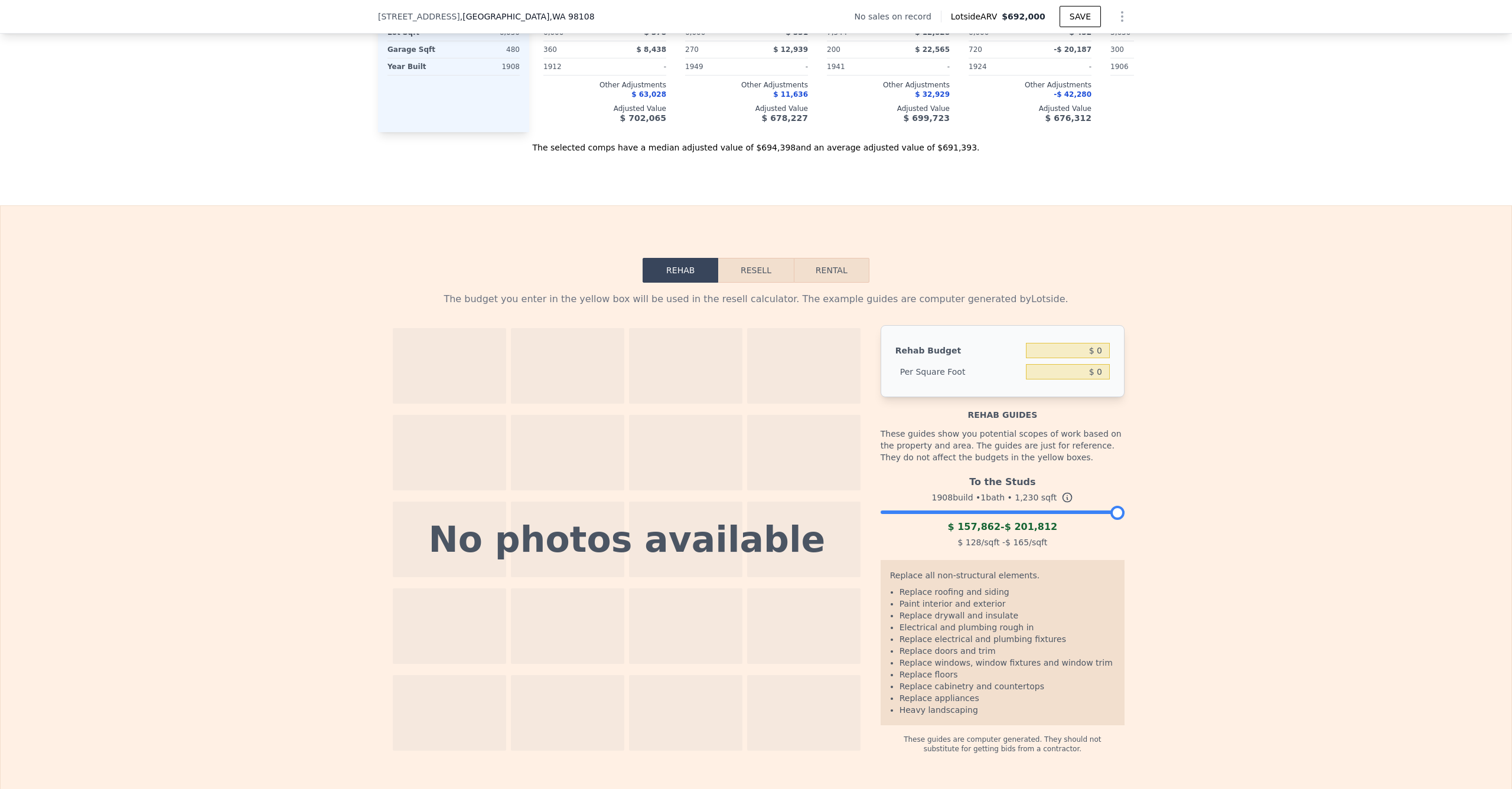
click at [735, 258] on button "Resell" at bounding box center [755, 270] width 75 height 25
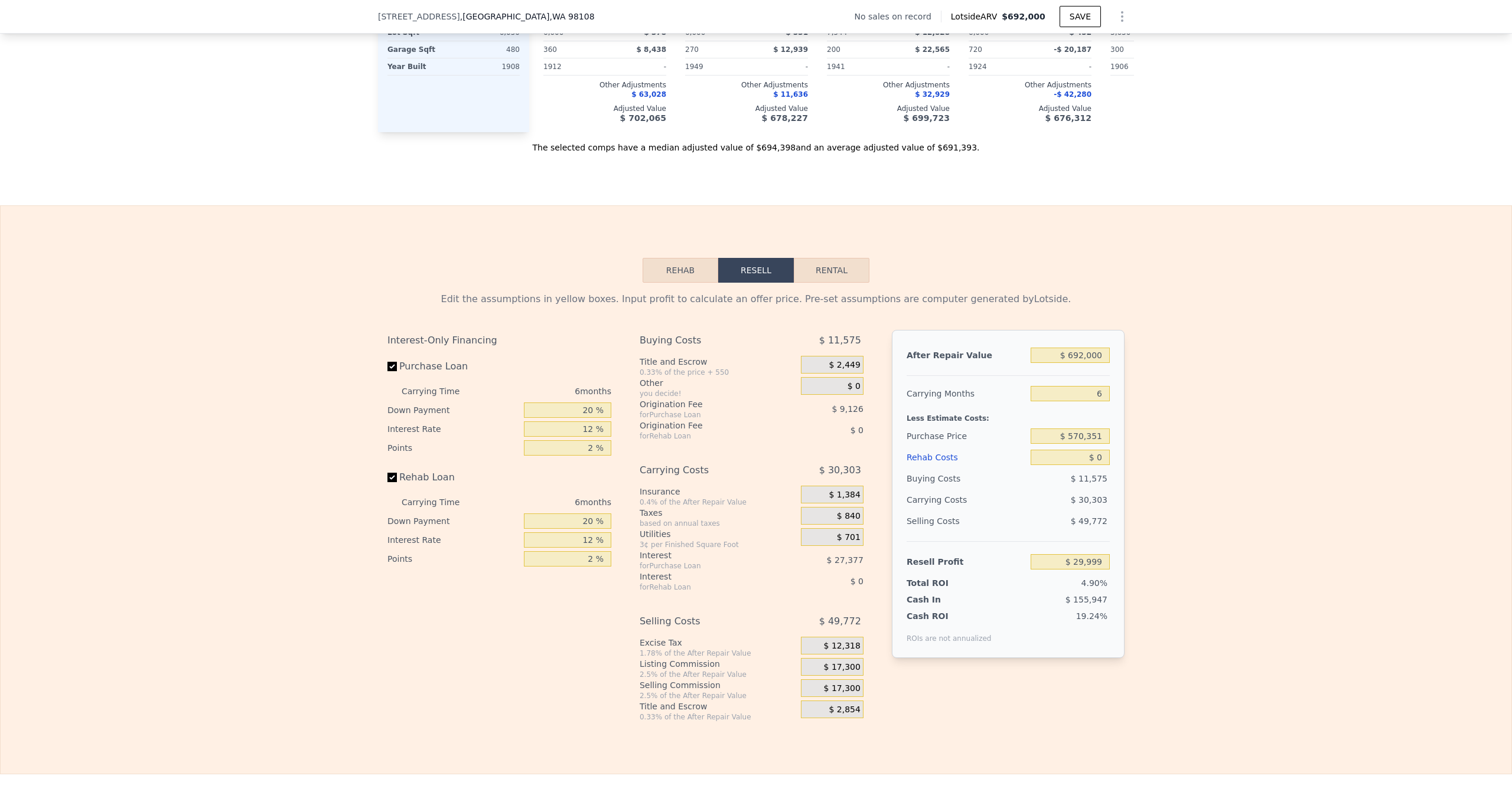
click at [661, 258] on button "Rehab" at bounding box center [681, 270] width 76 height 25
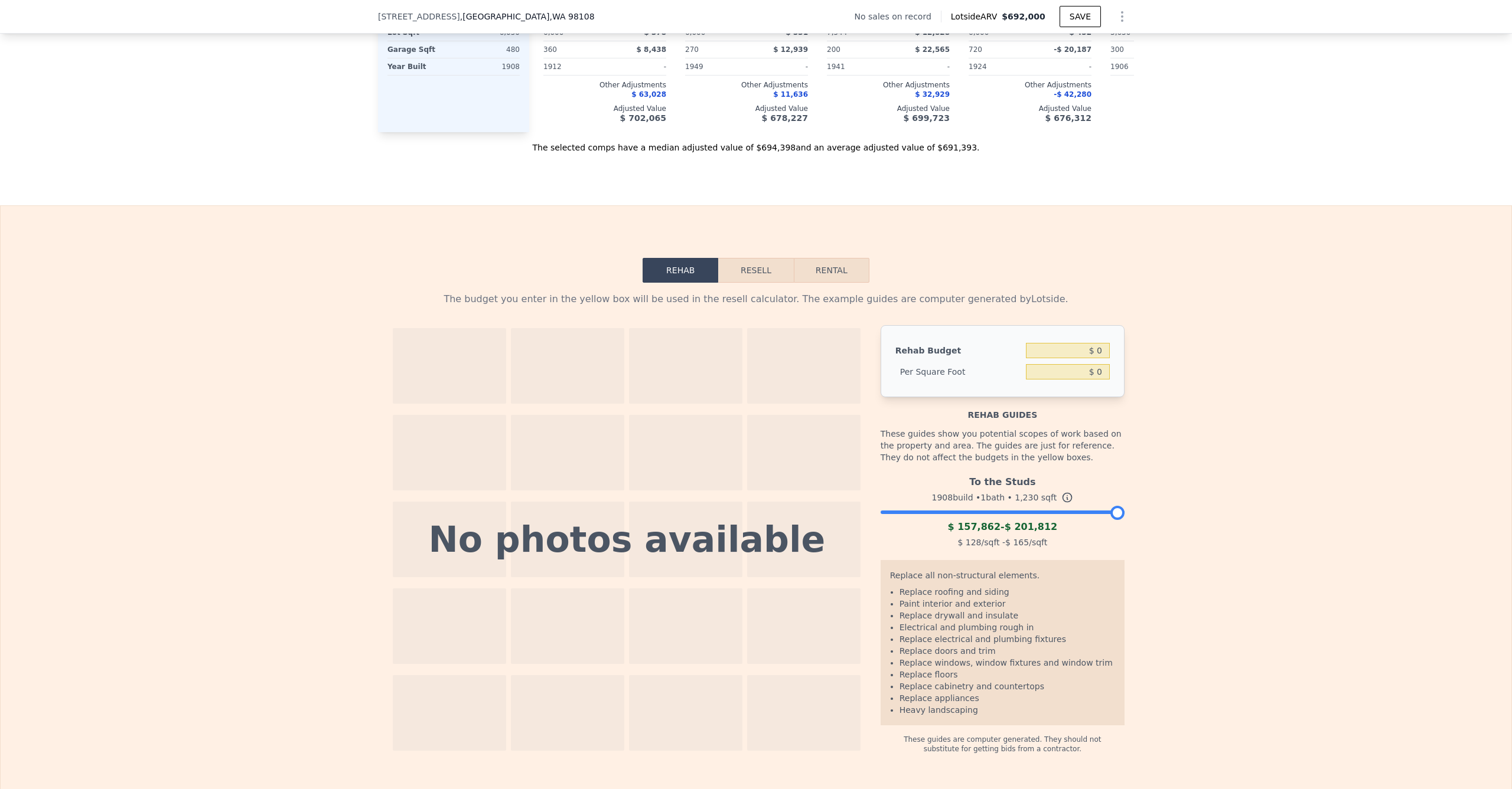
scroll to position [1675, 0]
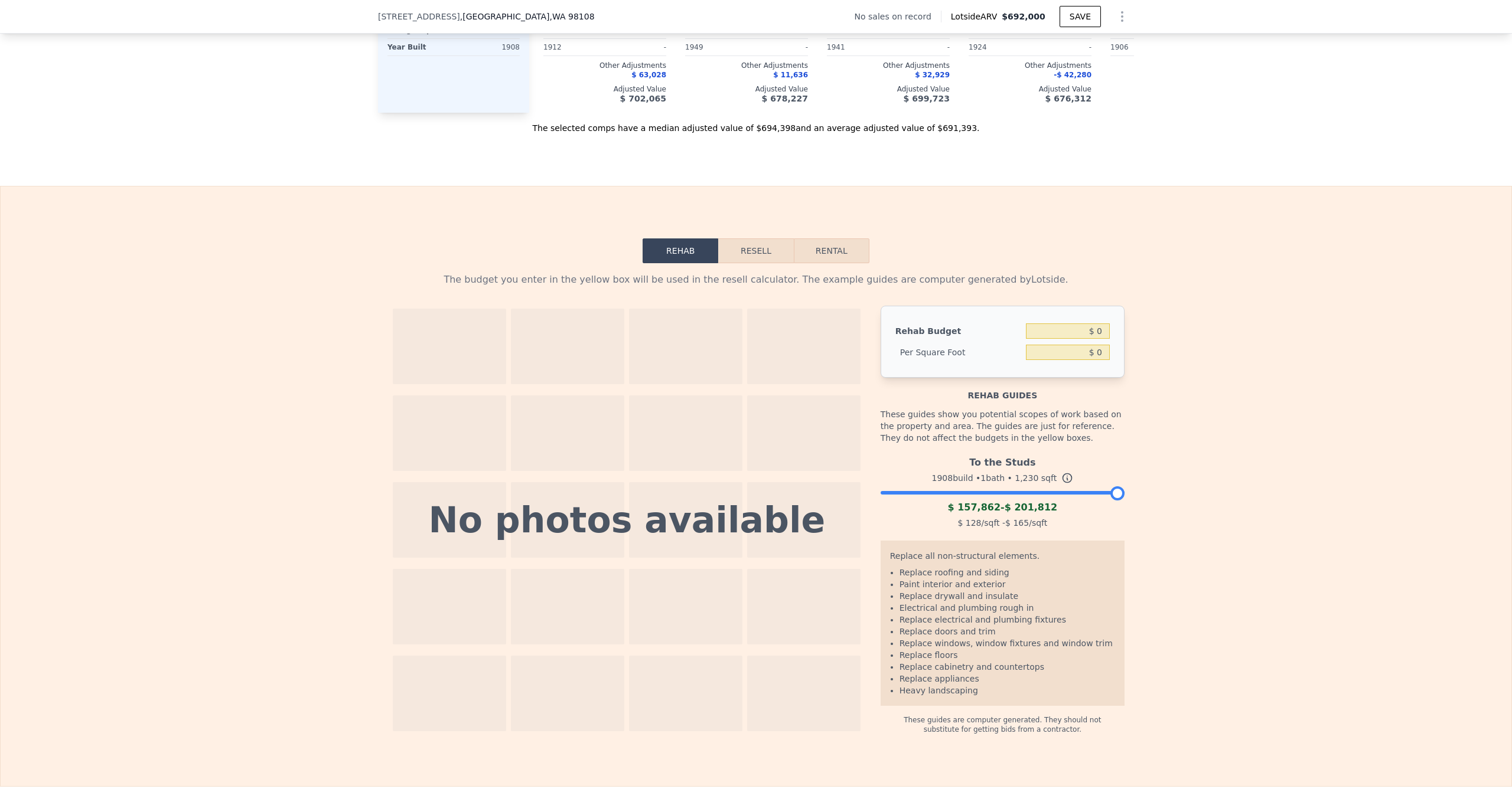
drag, startPoint x: 1077, startPoint y: 476, endPoint x: 1115, endPoint y: 483, distance: 38.6
click at [1115, 487] on div at bounding box center [1117, 493] width 14 height 14
click at [1076, 323] on input "$ 0" at bounding box center [1068, 331] width 84 height 15
type input "$ 100,000"
type input "$ 81.30"
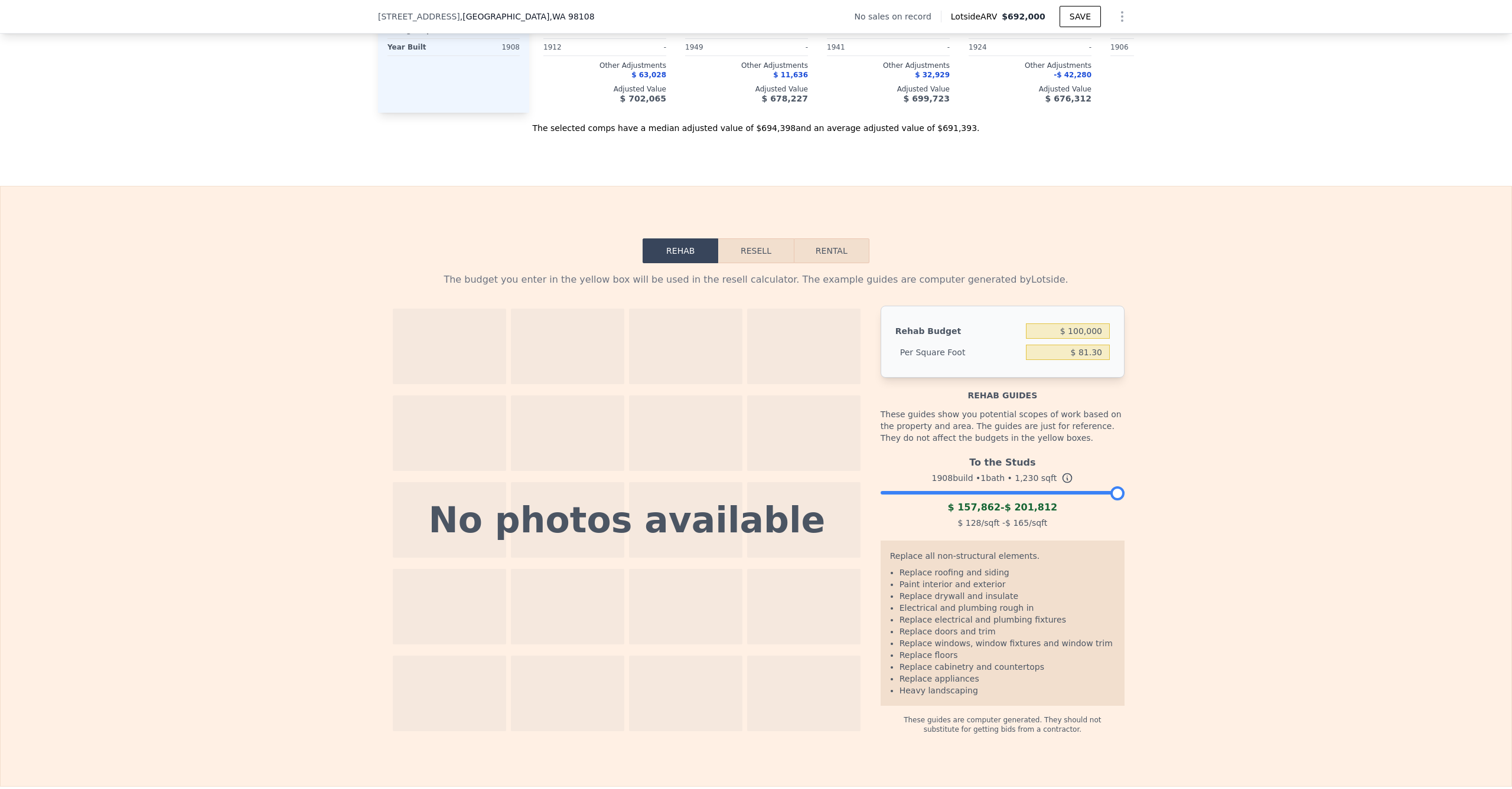
drag, startPoint x: 1181, startPoint y: 356, endPoint x: 1052, endPoint y: 332, distance: 131.2
click at [1181, 356] on div "The budget you enter in the yellow box will be used in the resell calculator. T…" at bounding box center [756, 499] width 1511 height 471
click at [1067, 323] on input "$ 100,000" at bounding box center [1068, 331] width 84 height 15
click at [744, 239] on button "Resell" at bounding box center [755, 251] width 75 height 25
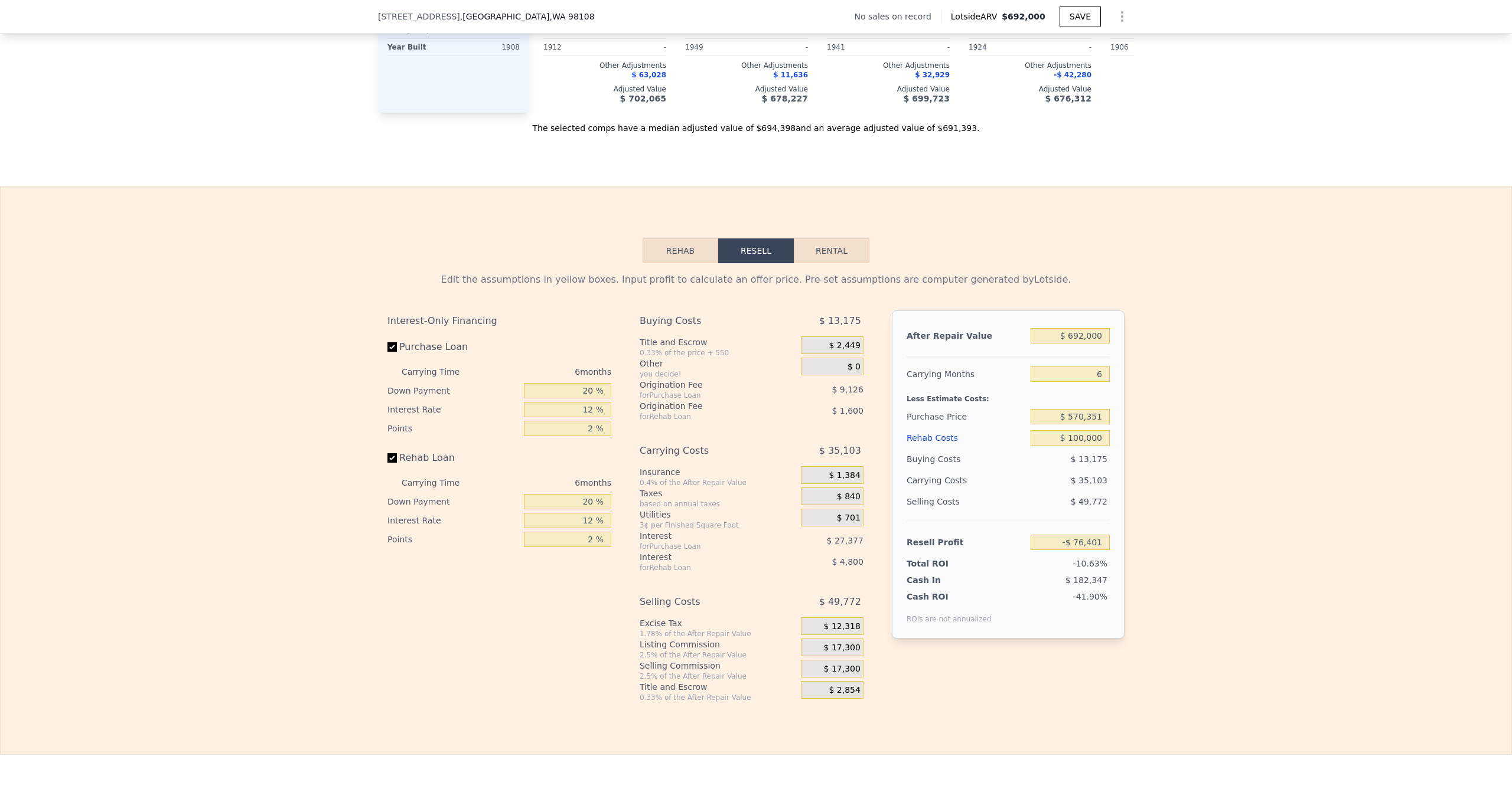
click at [689, 239] on button "Rehab" at bounding box center [681, 251] width 76 height 25
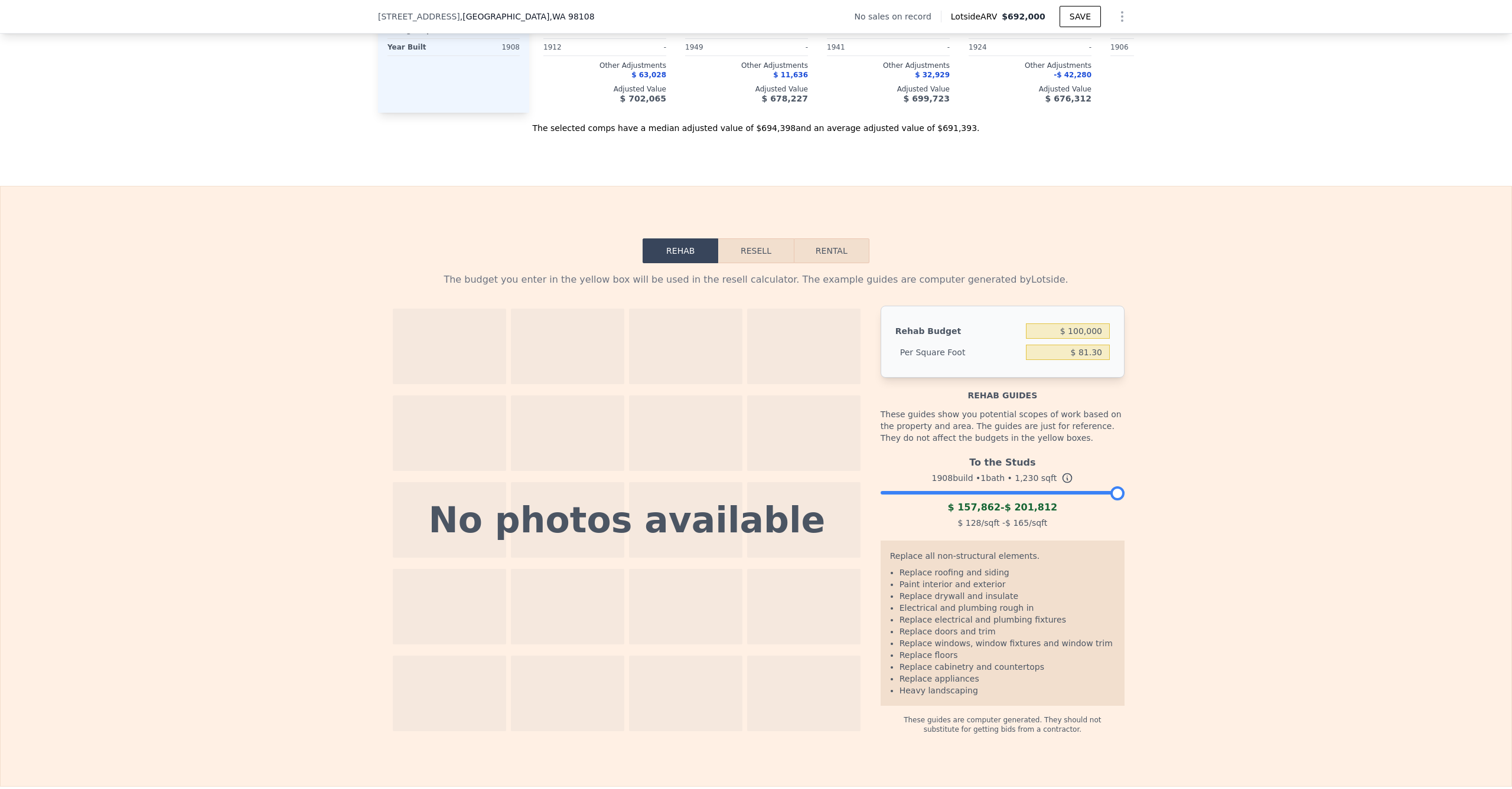
click at [730, 239] on button "Resell" at bounding box center [755, 251] width 75 height 25
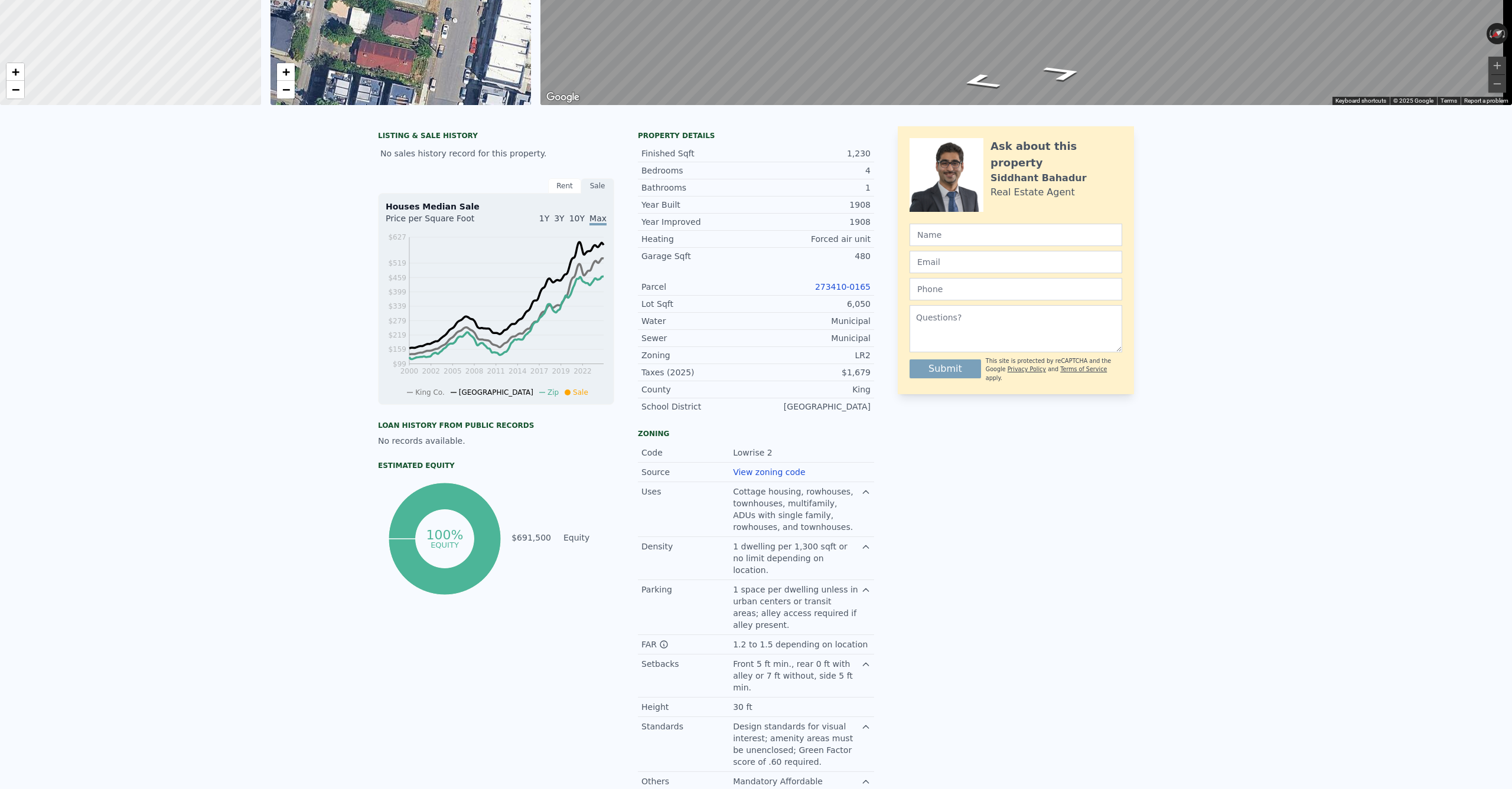
scroll to position [0, 0]
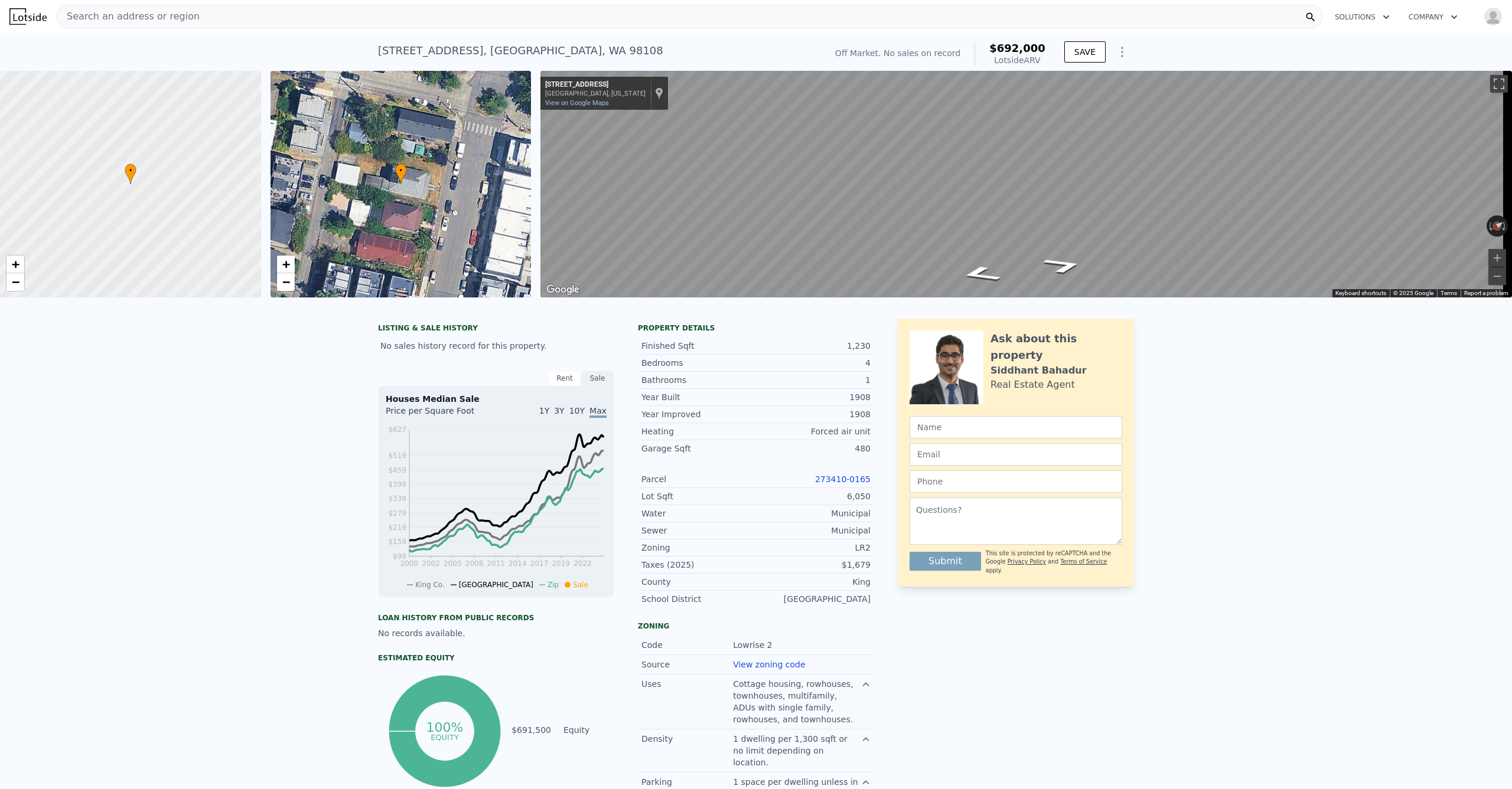
click at [469, 214] on div "• + −" at bounding box center [400, 184] width 262 height 227
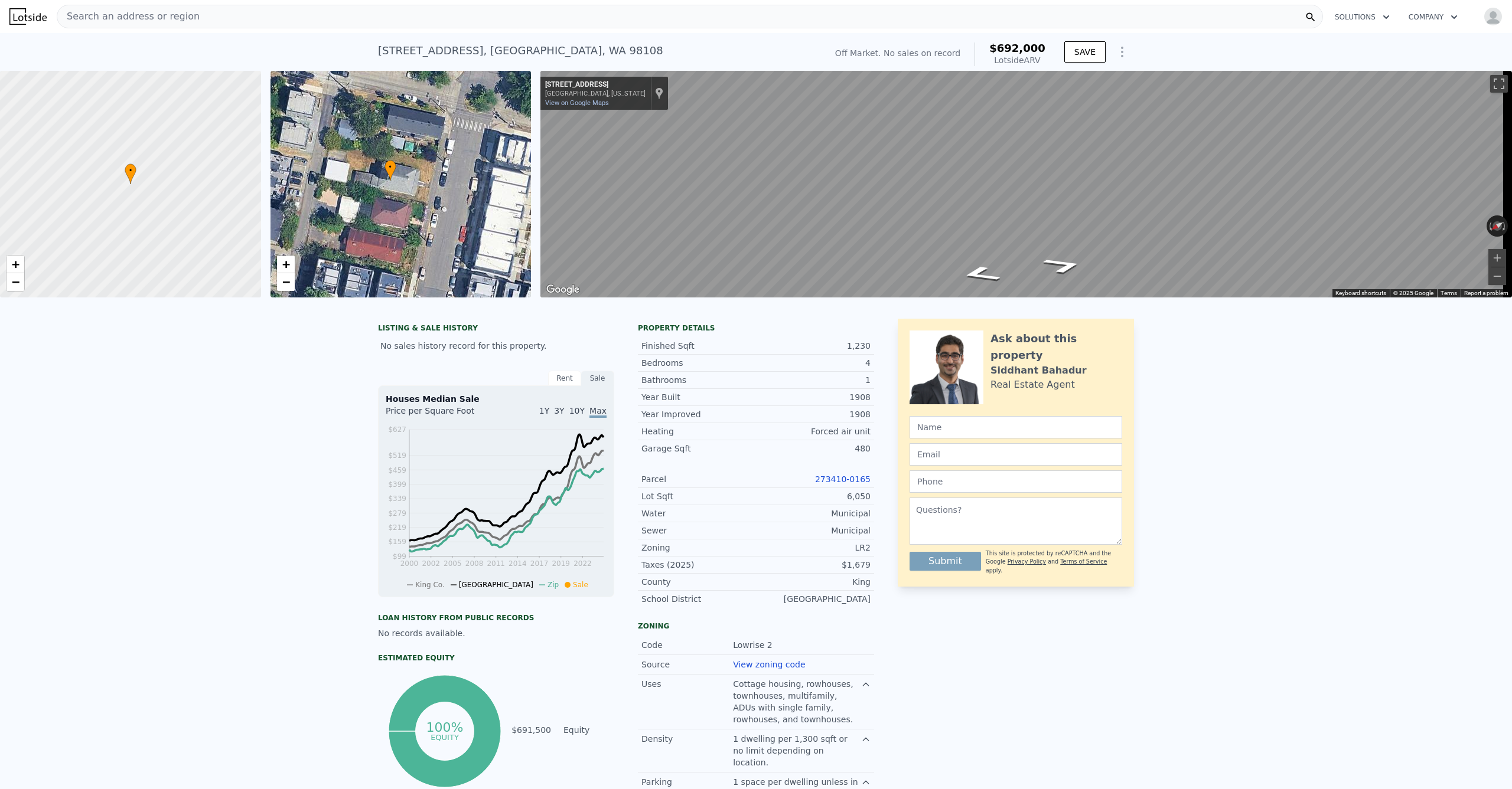
drag, startPoint x: 472, startPoint y: 214, endPoint x: 396, endPoint y: 190, distance: 79.7
click at [396, 190] on div "• + −" at bounding box center [400, 184] width 262 height 227
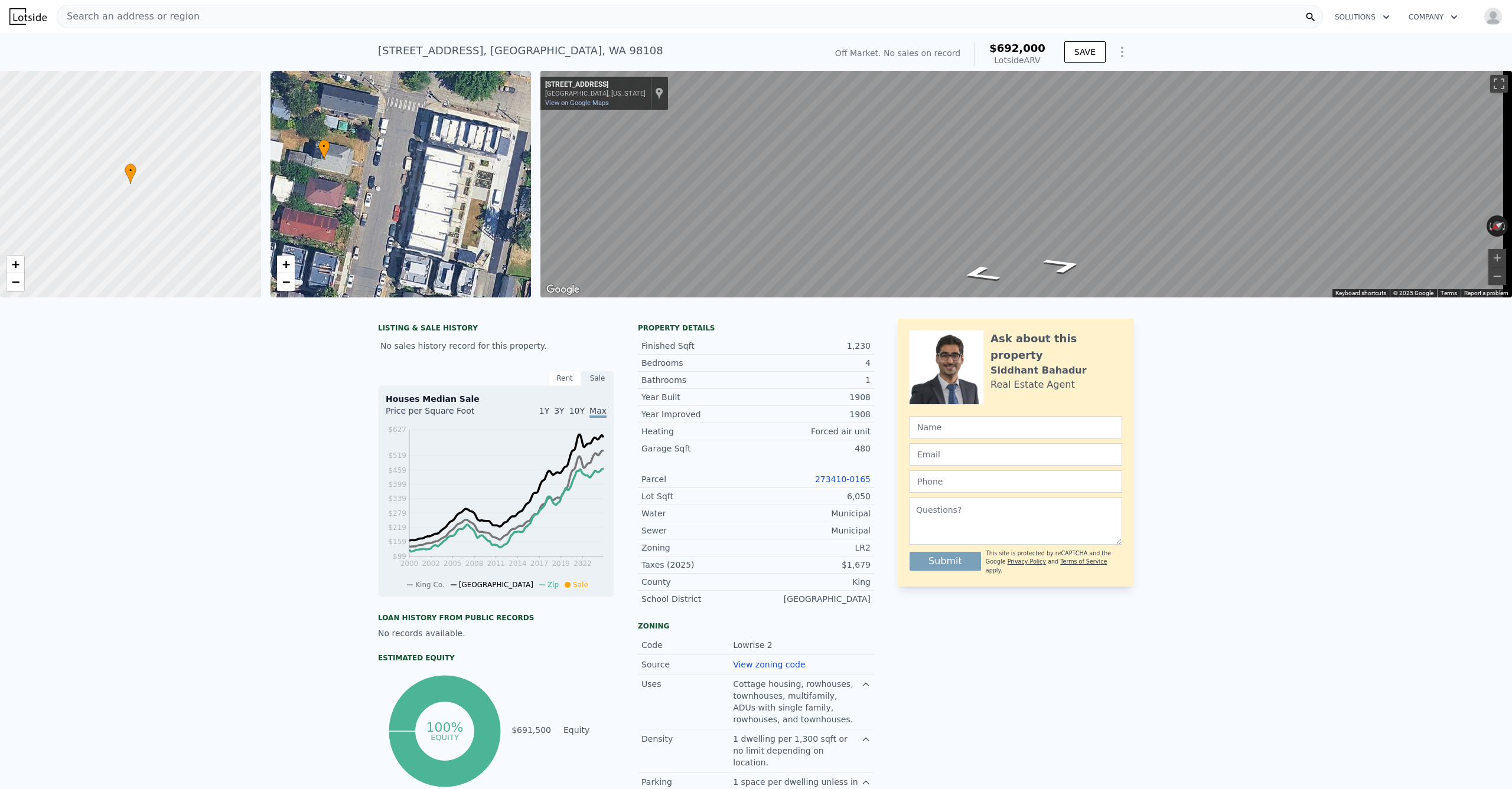
click at [429, 208] on div "• + −" at bounding box center [400, 184] width 262 height 227
click at [438, 207] on div "• + −" at bounding box center [400, 184] width 262 height 227
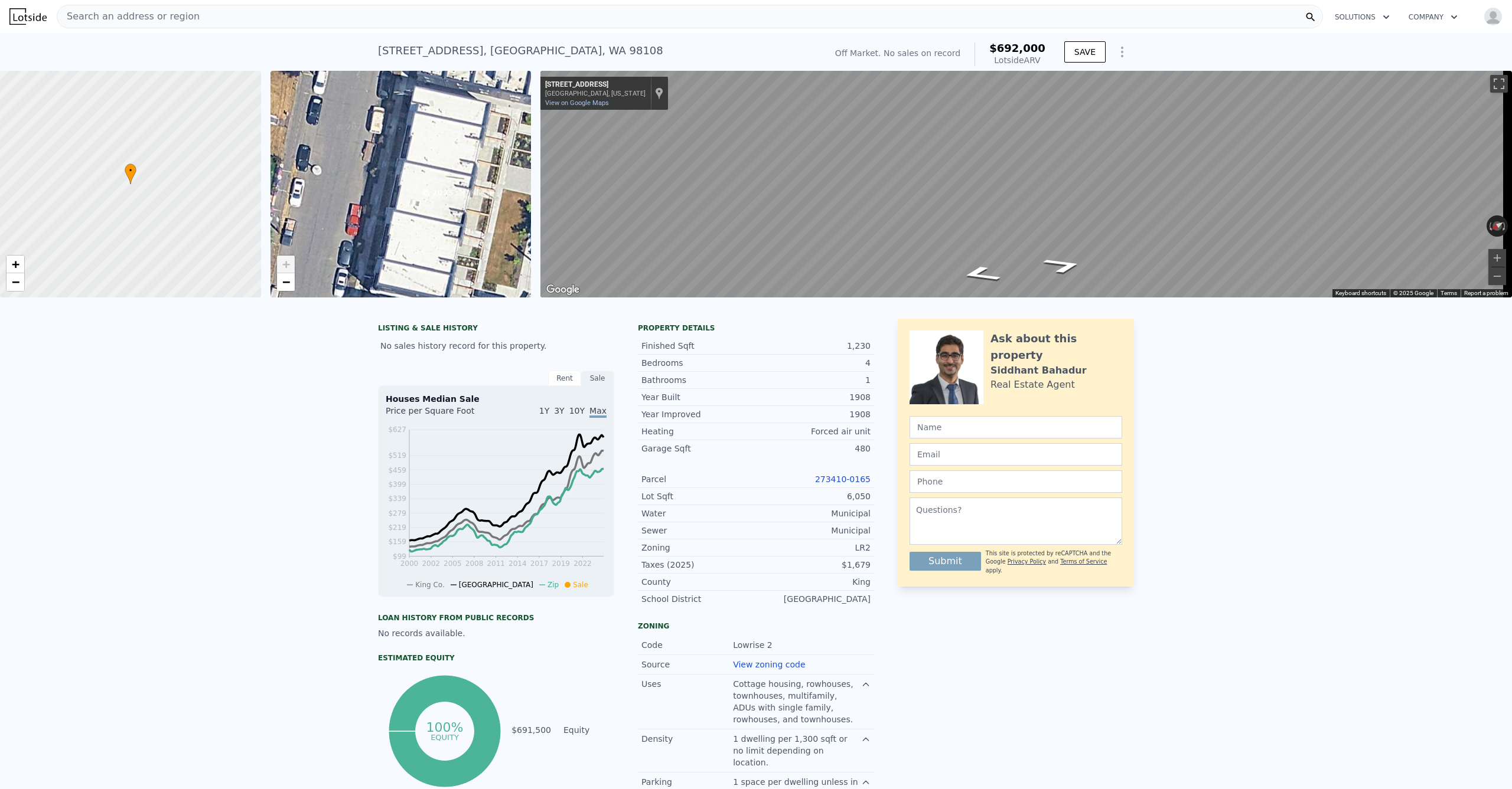
click at [432, 194] on div "• + −" at bounding box center [400, 184] width 262 height 227
click at [416, 16] on div "Search an address or region" at bounding box center [690, 16] width 1267 height 24
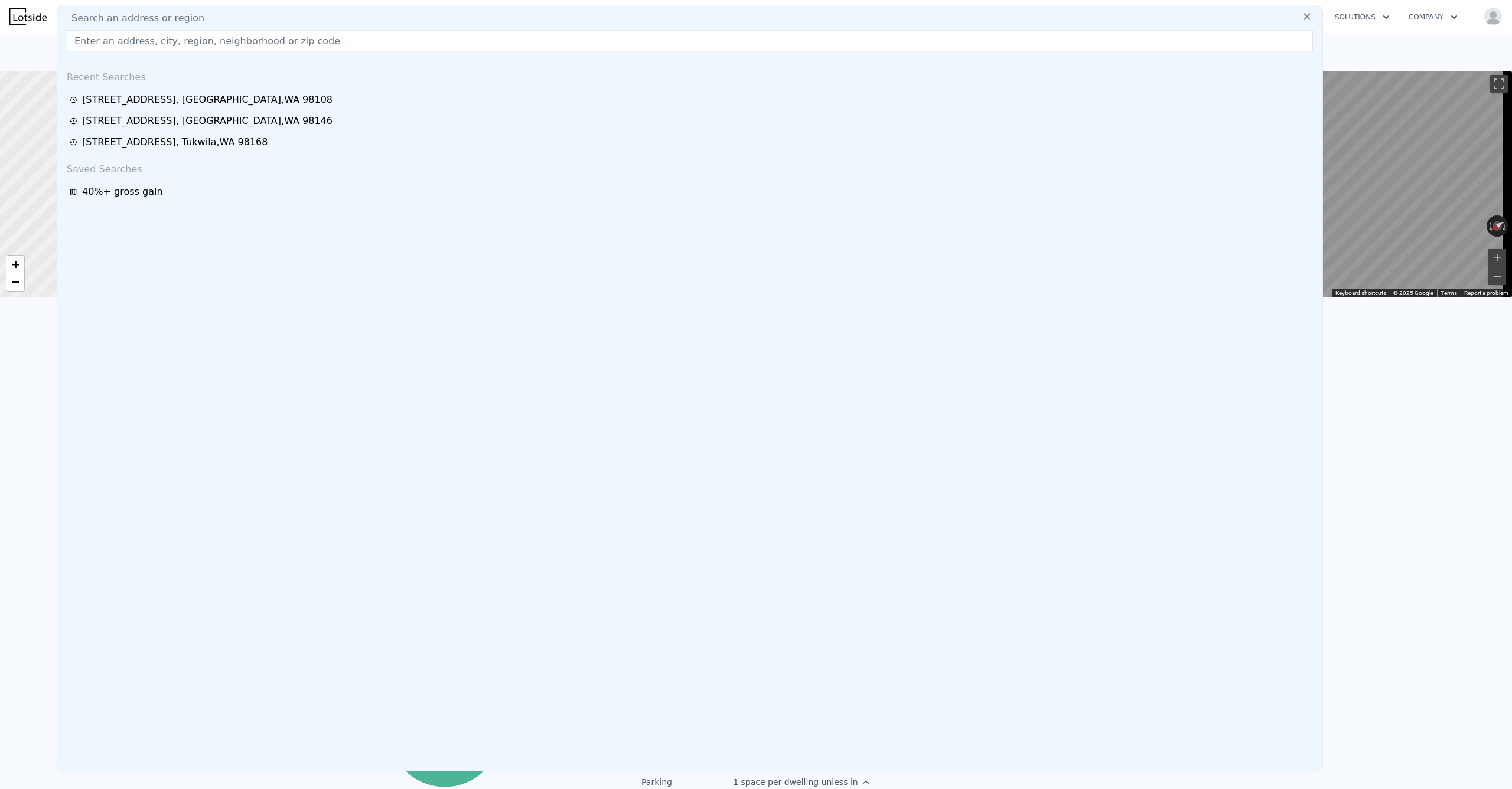
type input "[STREET_ADDRESS][US_STATE]"
type input "$ 0"
type input "$ 29,999"
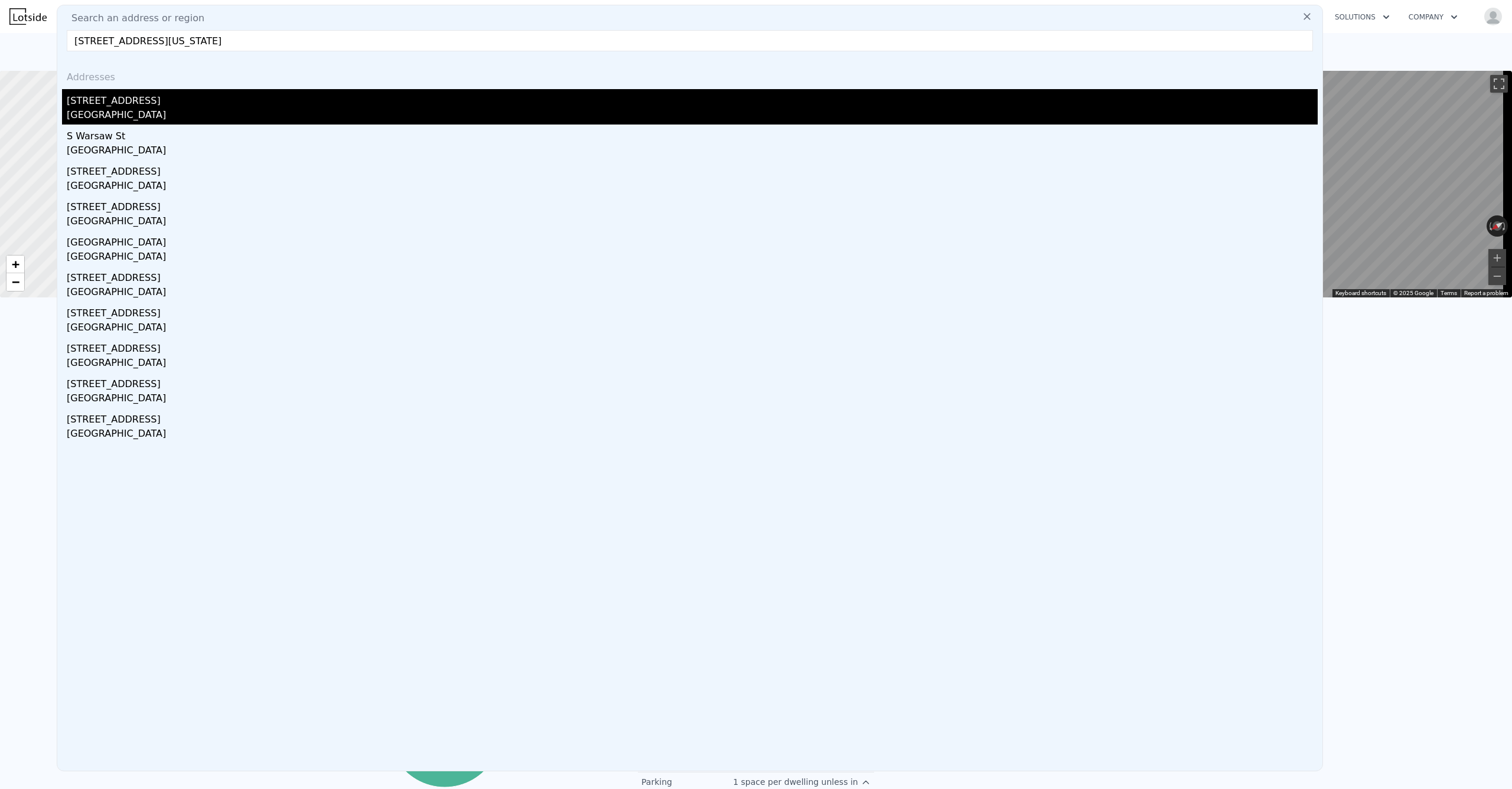
click at [186, 106] on div "[STREET_ADDRESS]" at bounding box center [692, 99] width 1251 height 19
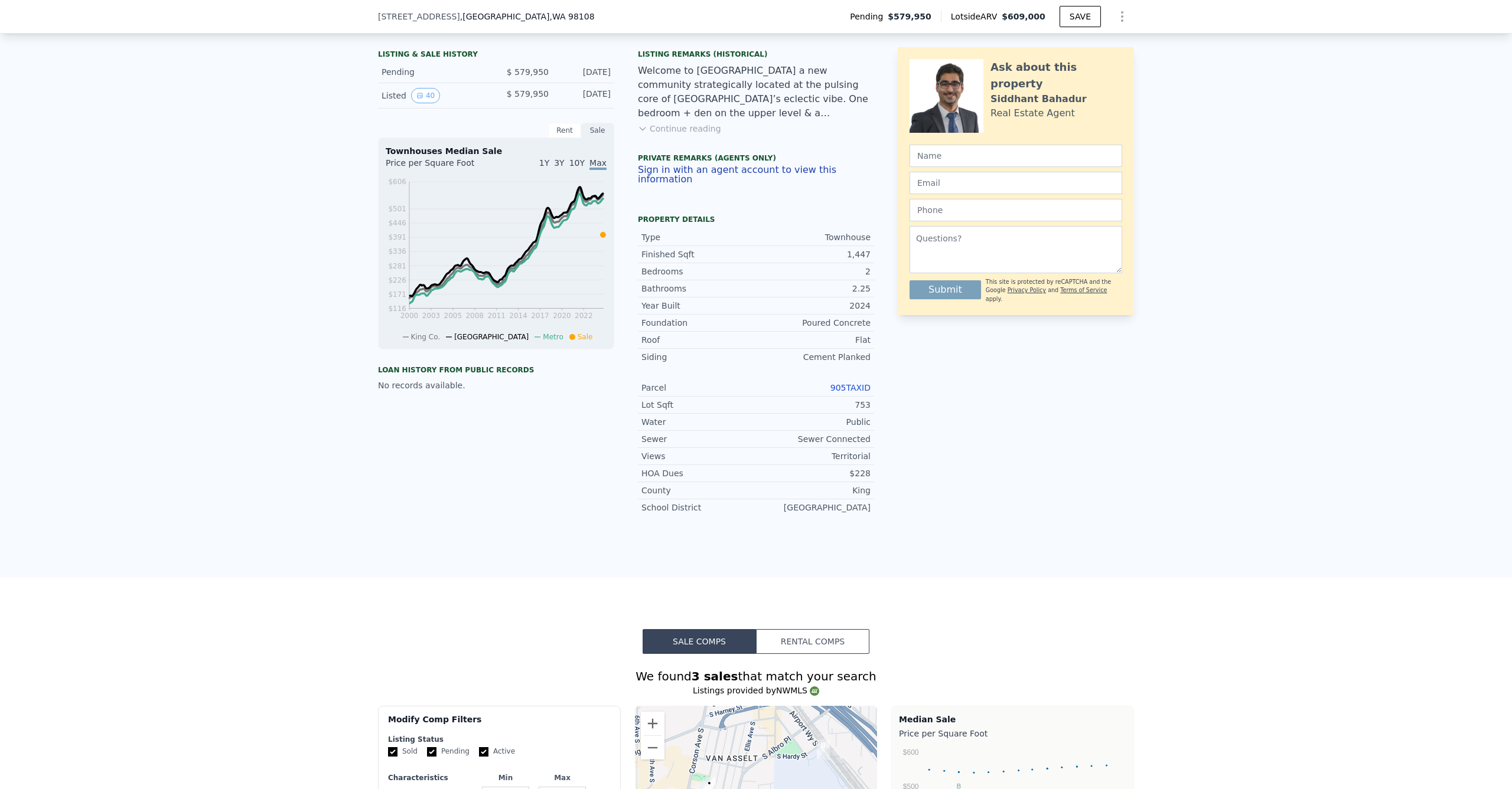
scroll to position [282, 0]
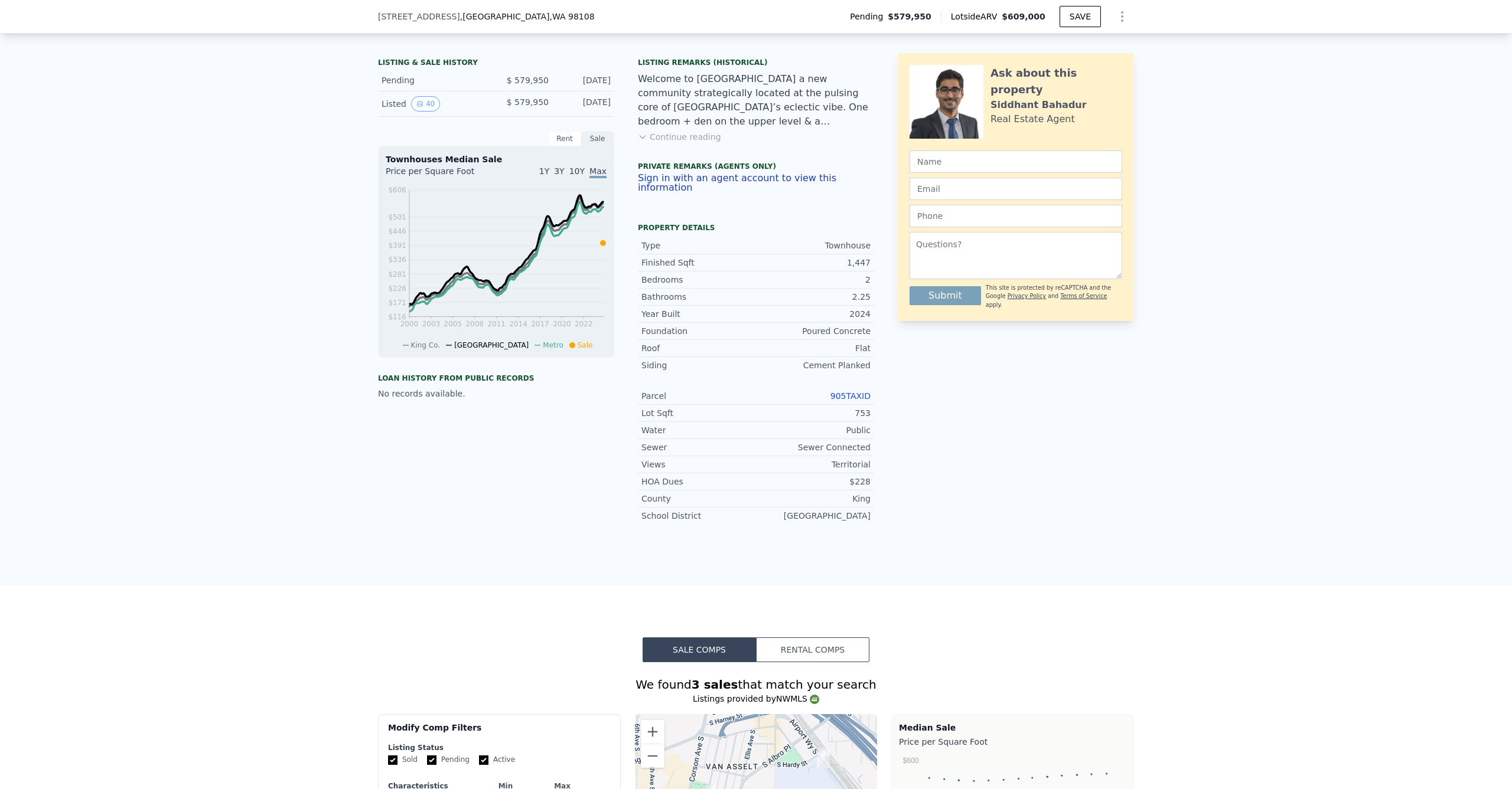
click at [676, 143] on button "Continue reading" at bounding box center [680, 137] width 84 height 11
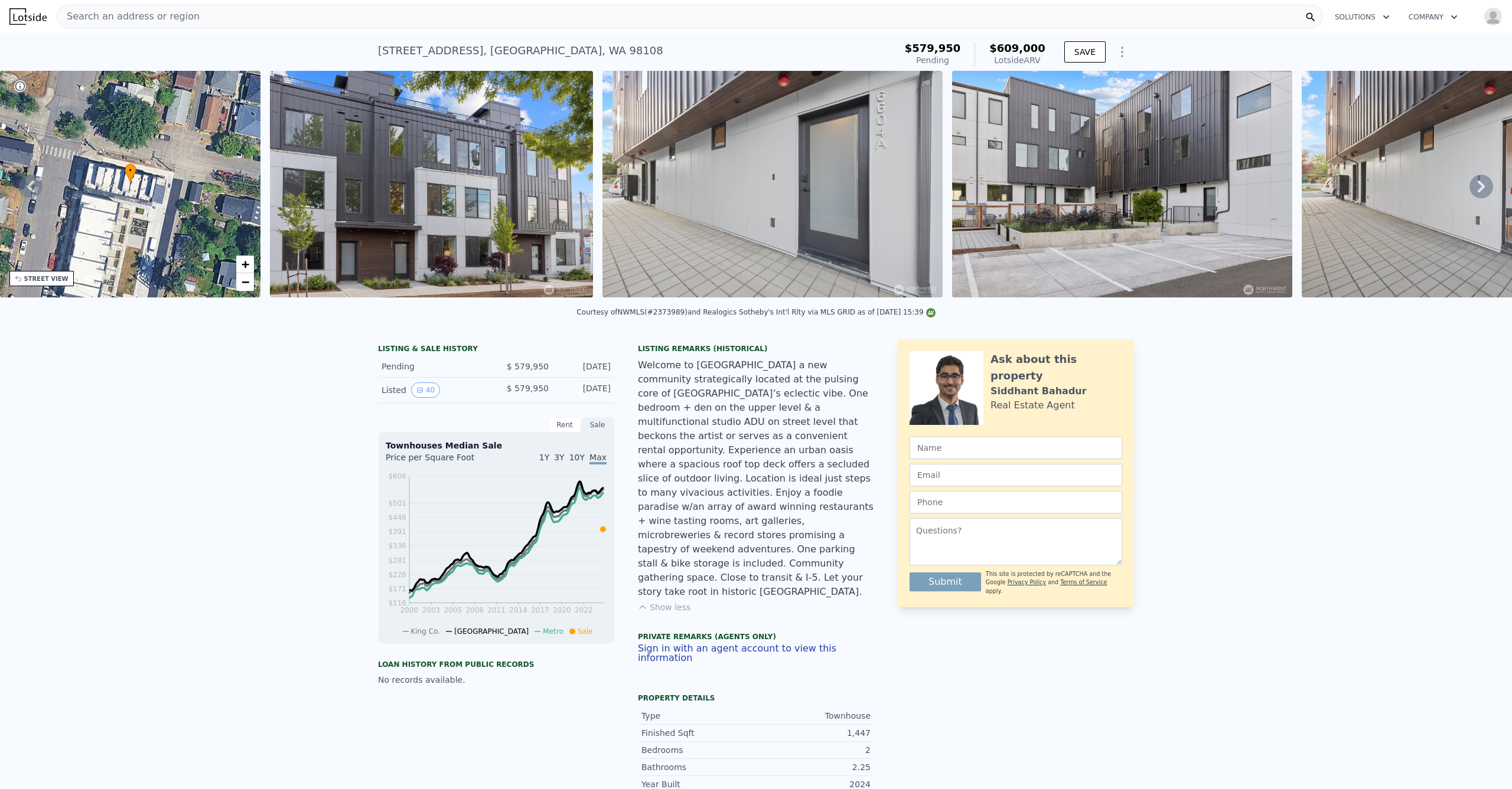
scroll to position [0, 0]
